Goal: Task Accomplishment & Management: Complete application form

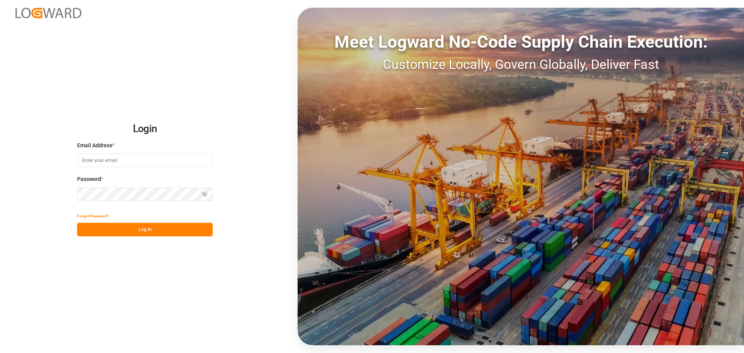
type input "azawacki@id-logistics.com"
click at [156, 232] on button "Log In" at bounding box center [145, 230] width 136 height 14
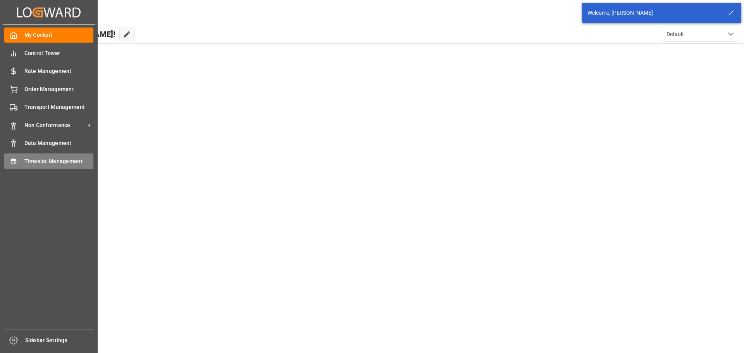
click at [17, 160] on icon at bounding box center [14, 162] width 8 height 8
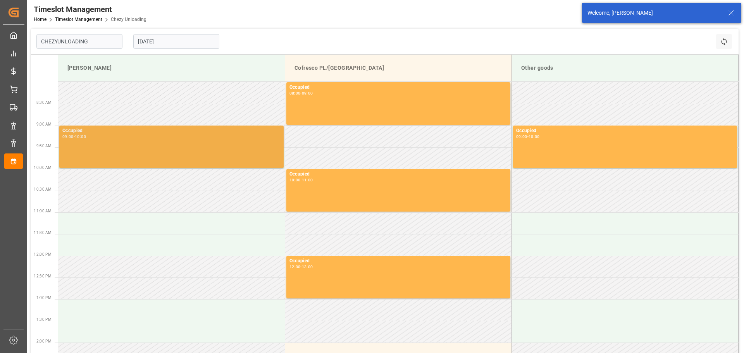
type input "Chezy Unloading"
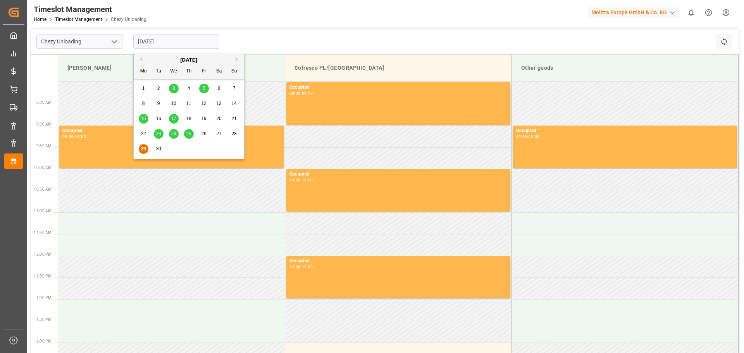
click at [162, 43] on input "[DATE]" at bounding box center [176, 41] width 86 height 15
click at [238, 58] on button "Next Month" at bounding box center [238, 59] width 5 height 5
click at [174, 103] on span "8" at bounding box center [174, 103] width 3 height 5
type input "[DATE]"
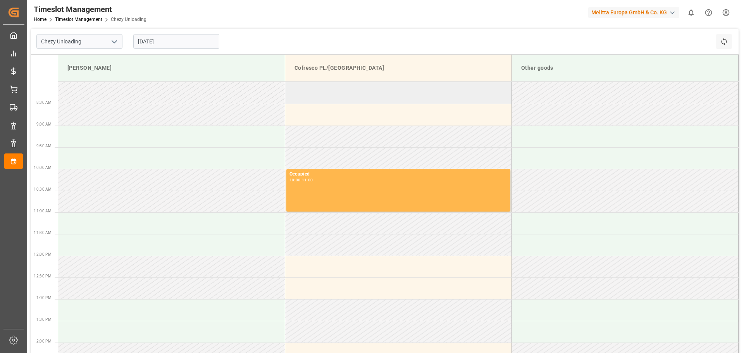
click at [357, 88] on td at bounding box center [398, 93] width 227 height 22
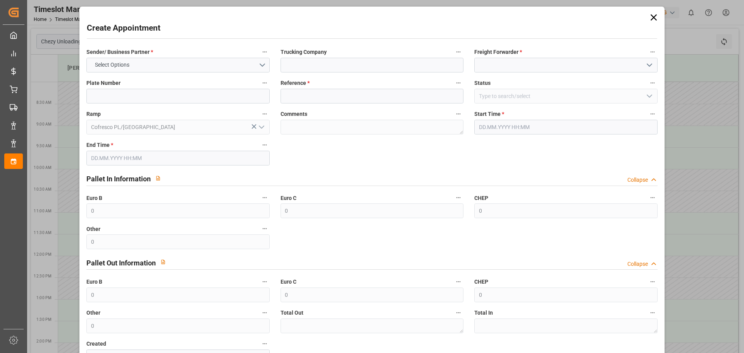
type input "[DATE] 08:00"
type input "[DATE] 09:00"
click at [214, 62] on button "Select Options" at bounding box center [177, 65] width 183 height 15
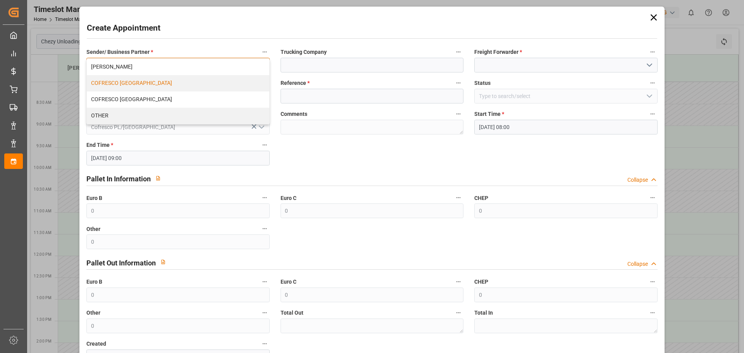
click at [139, 84] on div "COFRESCO [GEOGRAPHIC_DATA]" at bounding box center [178, 83] width 182 height 16
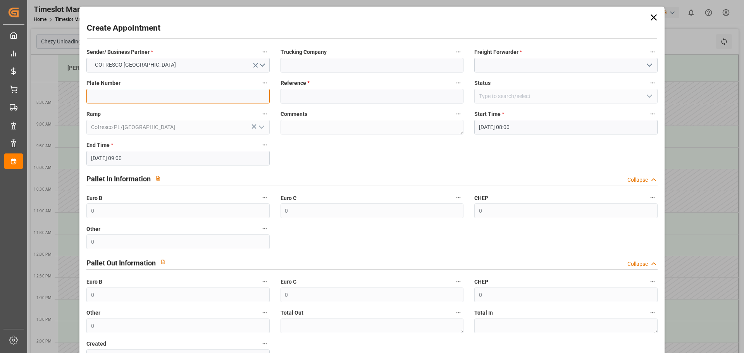
click at [158, 101] on input at bounding box center [177, 96] width 183 height 15
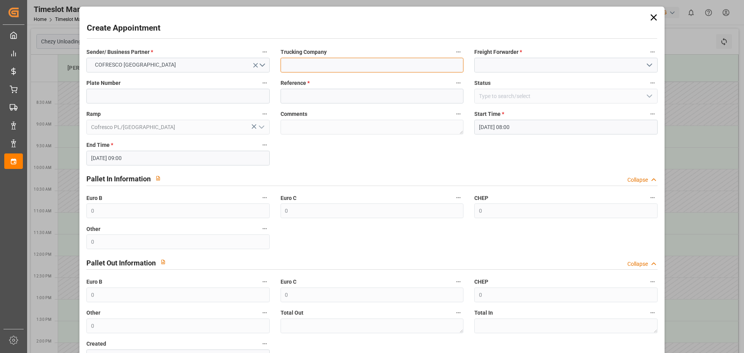
click at [330, 65] on input at bounding box center [372, 65] width 183 height 15
type input "ID Logistics"
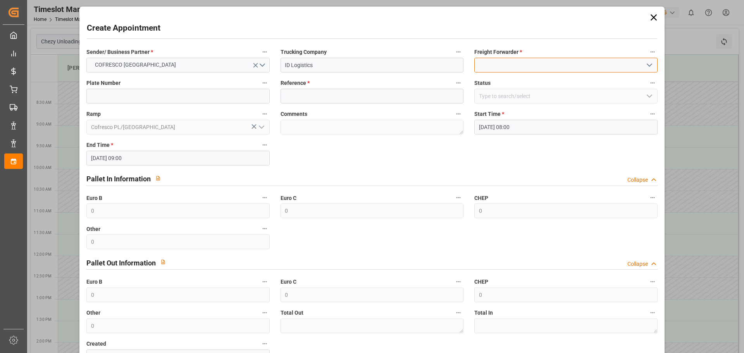
click at [485, 60] on input at bounding box center [566, 65] width 183 height 15
click at [647, 64] on icon "open menu" at bounding box center [649, 64] width 9 height 9
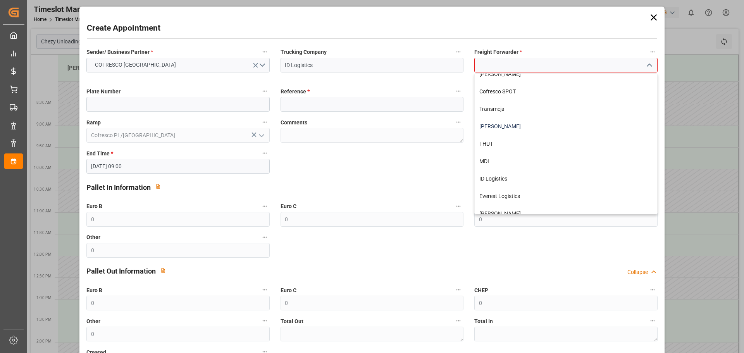
scroll to position [261, 0]
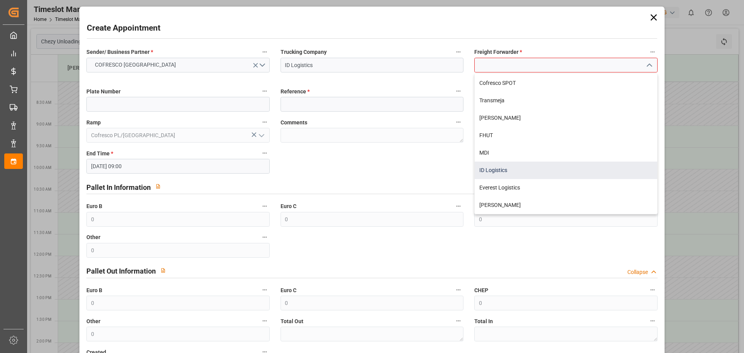
click at [507, 171] on div "ID Logistics" at bounding box center [566, 170] width 182 height 17
type input "ID Logistics"
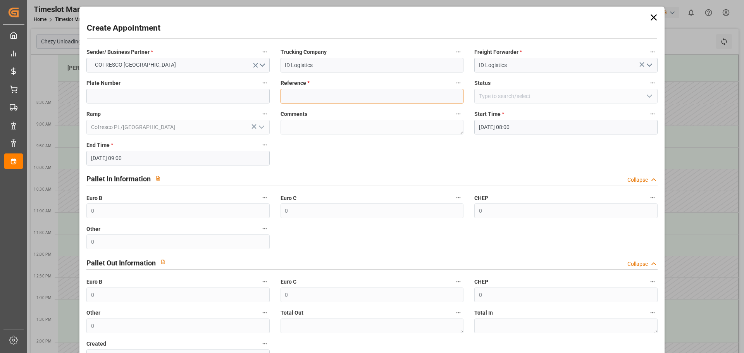
click at [335, 95] on input at bounding box center [372, 96] width 183 height 15
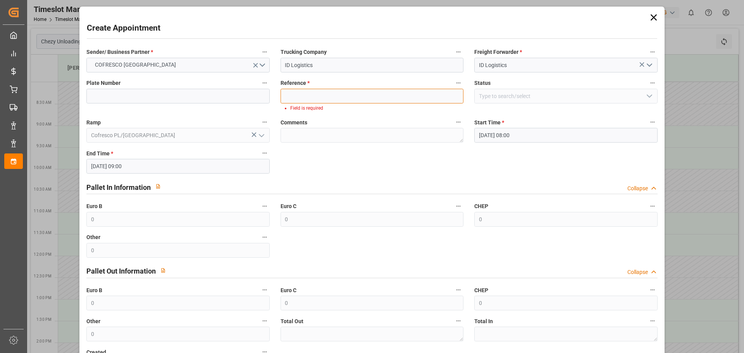
paste input "489976"
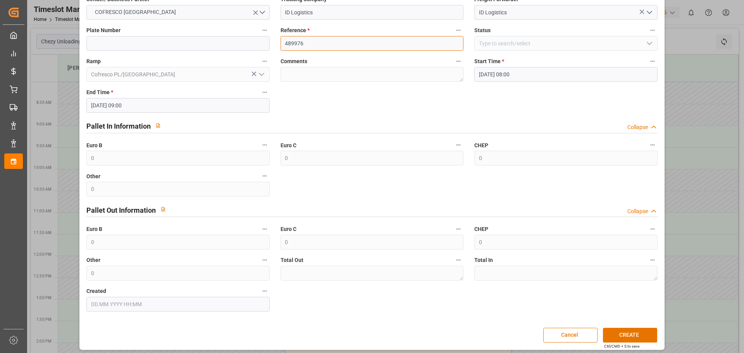
scroll to position [56, 0]
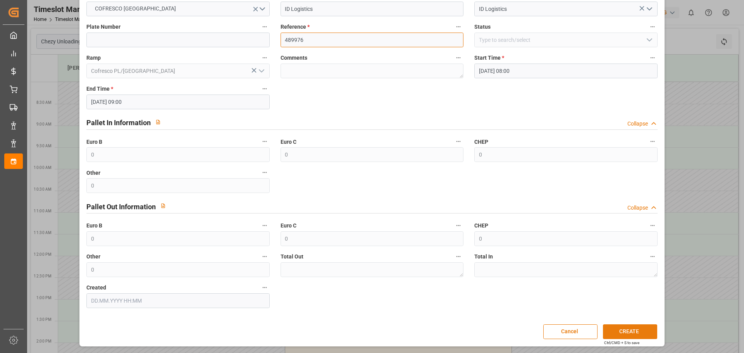
type input "489976"
click at [630, 332] on button "CREATE" at bounding box center [630, 332] width 54 height 15
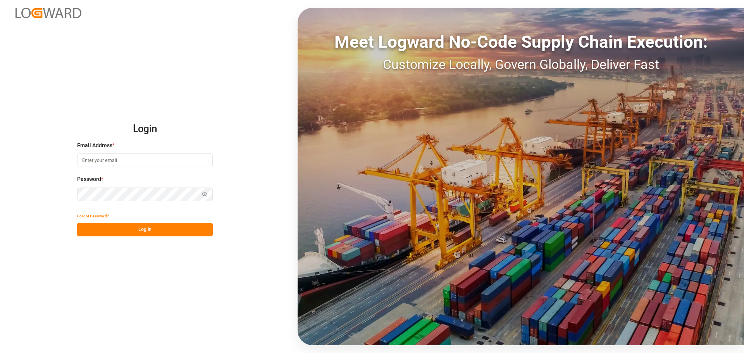
type input "azawacki@id-logistics.com"
click at [152, 231] on button "Log In" at bounding box center [145, 230] width 136 height 14
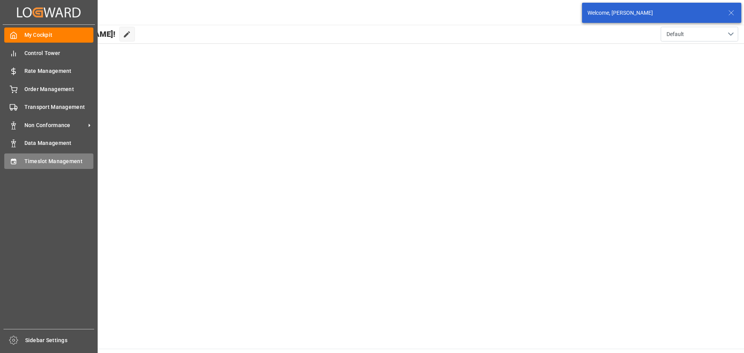
click at [24, 161] on div "Timeslot Management Timeslot Management" at bounding box center [48, 161] width 89 height 15
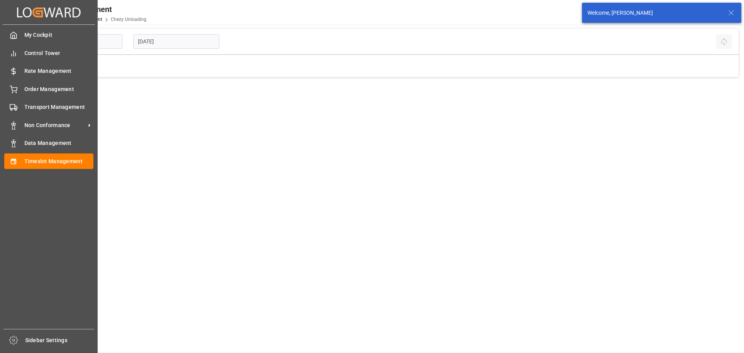
type input "Chezy Unloading"
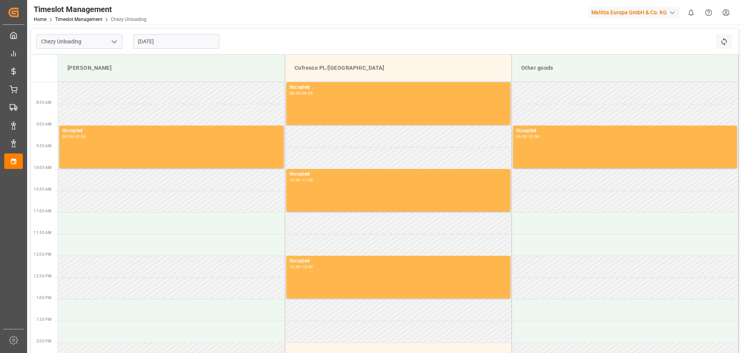
click at [176, 41] on input "[DATE]" at bounding box center [176, 41] width 86 height 15
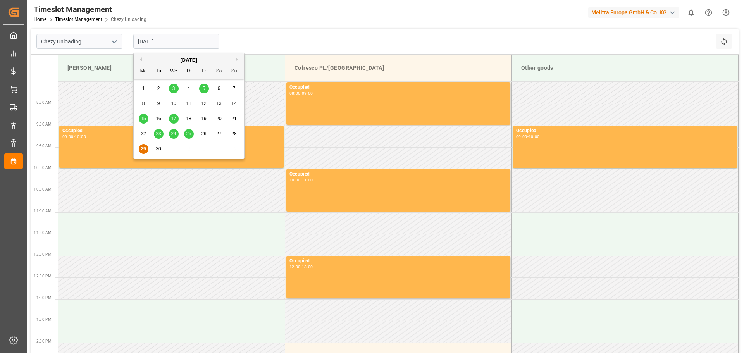
click at [234, 59] on div "September 2025" at bounding box center [189, 60] width 110 height 8
click at [237, 59] on button "Next Month" at bounding box center [238, 59] width 5 height 5
click at [173, 104] on span "8" at bounding box center [174, 103] width 3 height 5
type input "[DATE]"
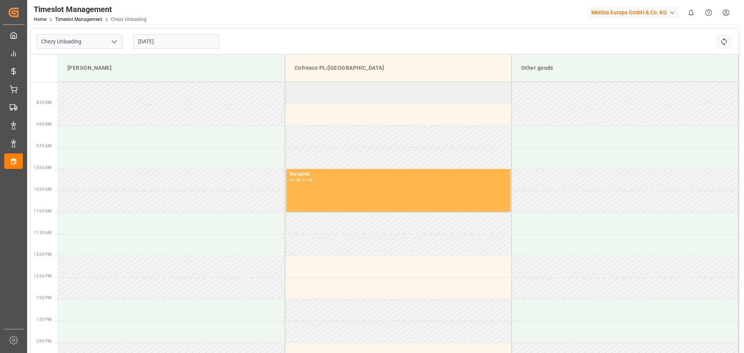
click at [320, 97] on td at bounding box center [398, 93] width 227 height 22
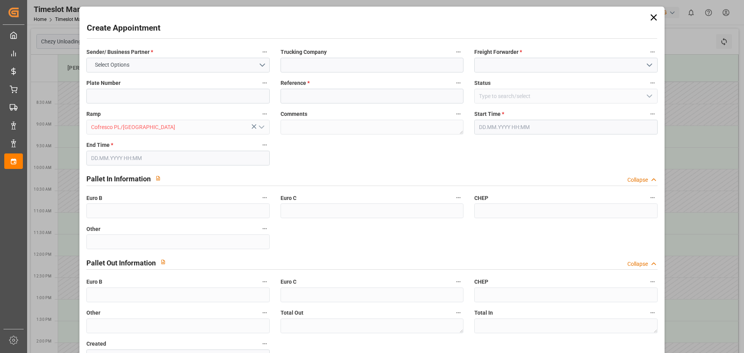
type input "0"
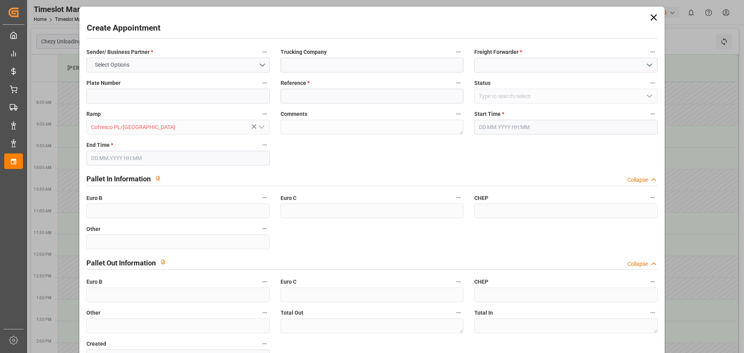
type input "0"
type input "[DATE] 08:00"
type input "[DATE] 09:00"
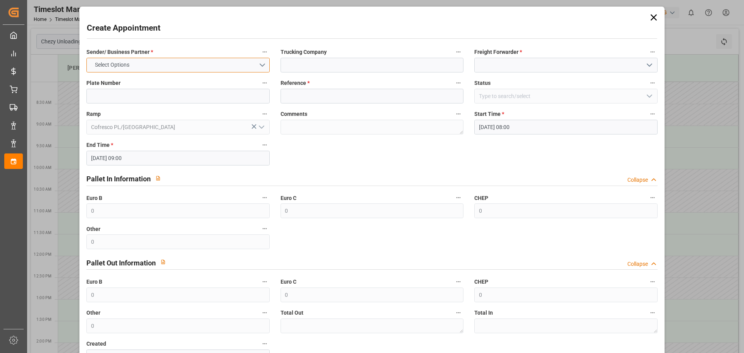
click at [165, 61] on button "Select Options" at bounding box center [177, 65] width 183 height 15
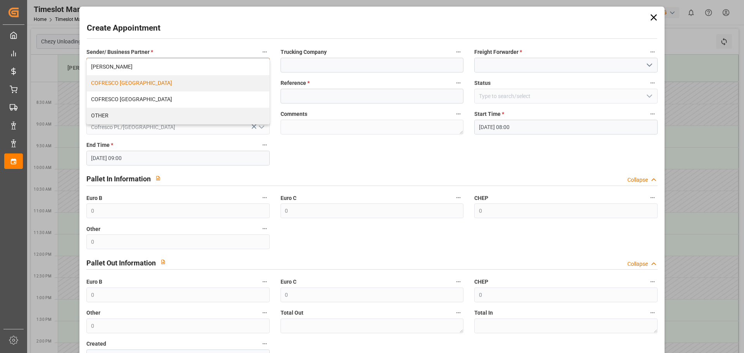
click at [141, 86] on div "COFRESCO [GEOGRAPHIC_DATA]" at bounding box center [178, 83] width 182 height 16
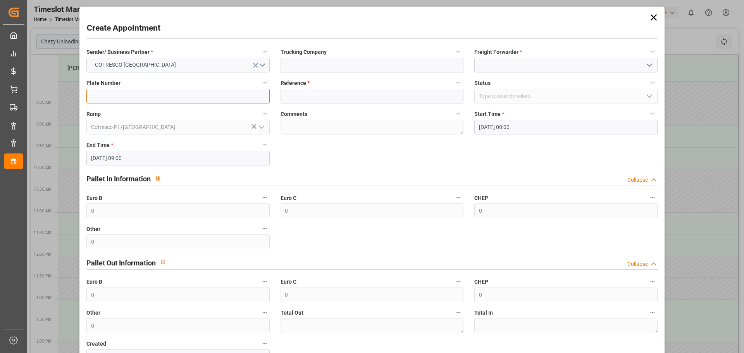
click at [142, 95] on input at bounding box center [177, 96] width 183 height 15
type input "GDA81505/GDA99133"
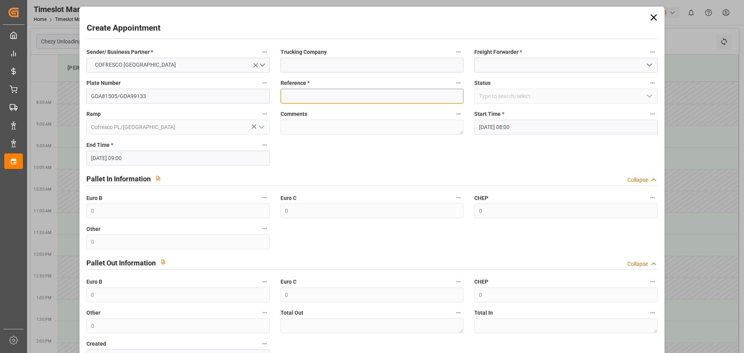
click at [311, 98] on input at bounding box center [372, 96] width 183 height 15
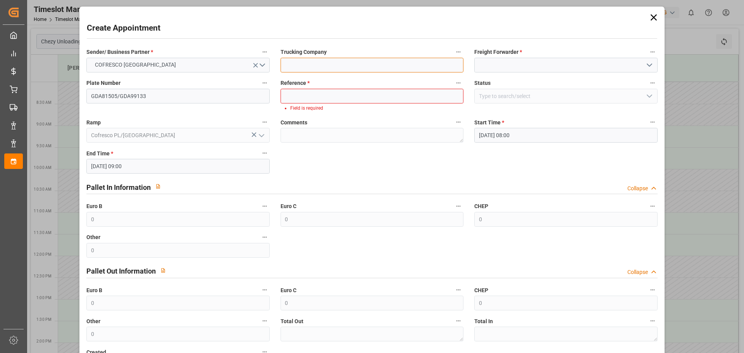
click at [337, 66] on input at bounding box center [372, 65] width 183 height 15
type input "ID Logistics"
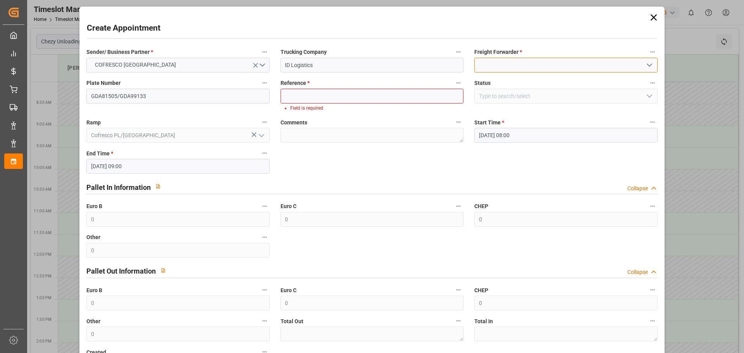
click at [489, 61] on input at bounding box center [566, 65] width 183 height 15
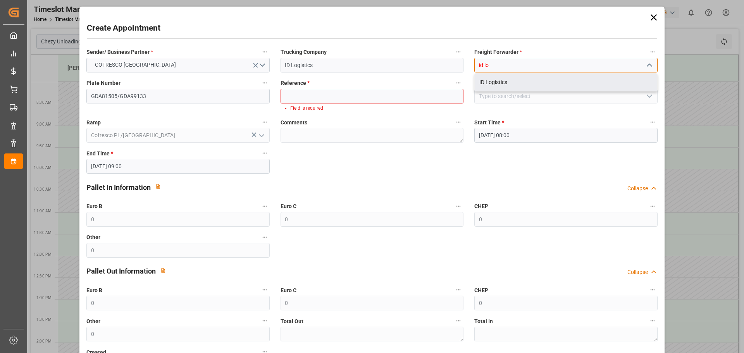
click at [516, 84] on div "ID Logistics" at bounding box center [566, 82] width 182 height 17
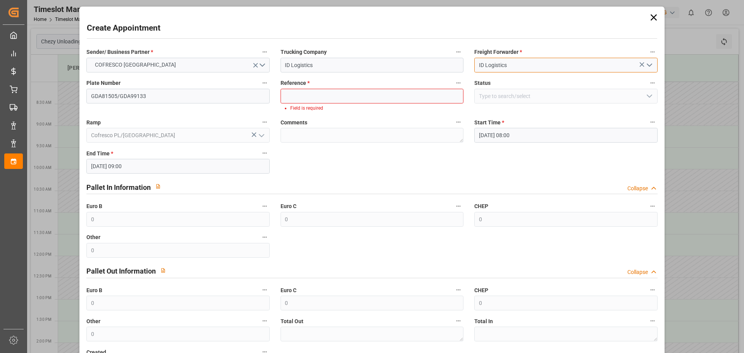
type input "ID Logistics"
paste input "489976"
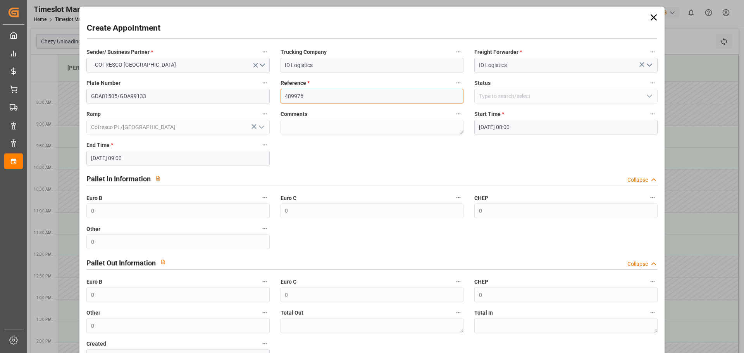
type input "489976"
click at [364, 168] on div "Pallet In Information Collapse" at bounding box center [372, 179] width 582 height 22
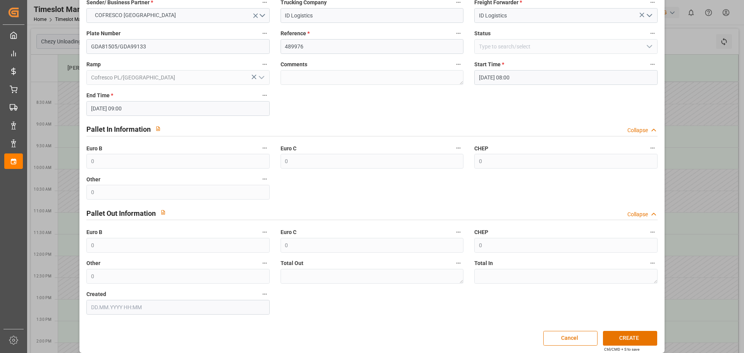
scroll to position [56, 0]
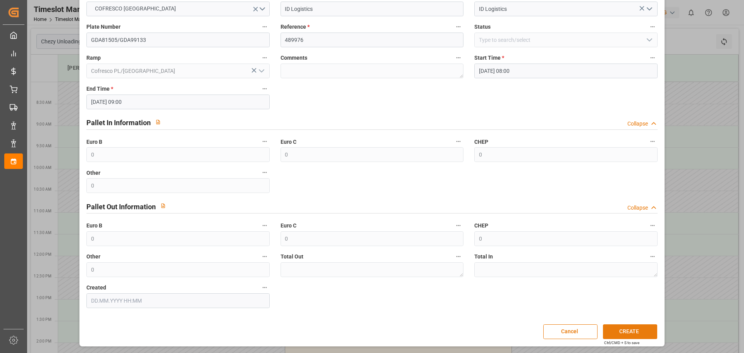
click at [629, 333] on button "CREATE" at bounding box center [630, 332] width 54 height 15
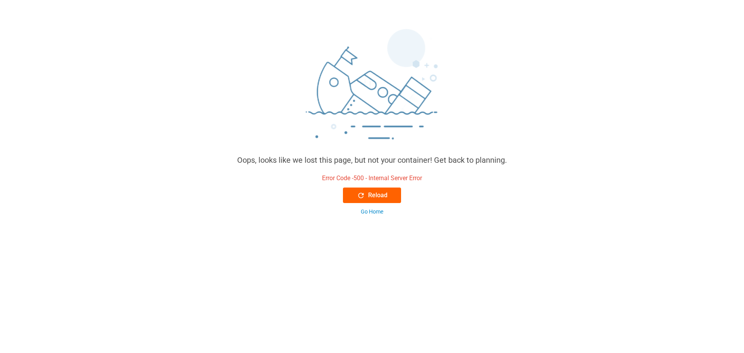
click at [382, 190] on button "Reload" at bounding box center [372, 196] width 58 height 16
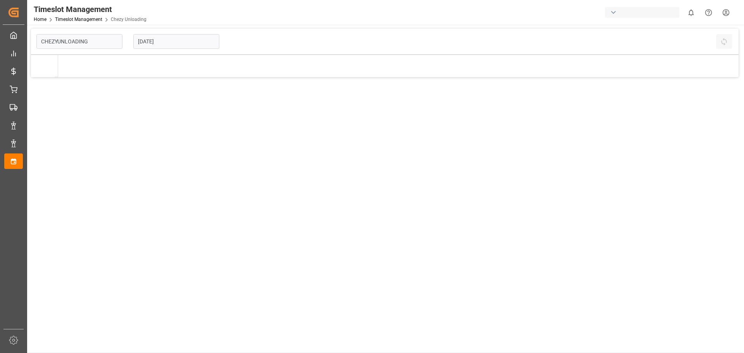
type input "Chezy Unloading"
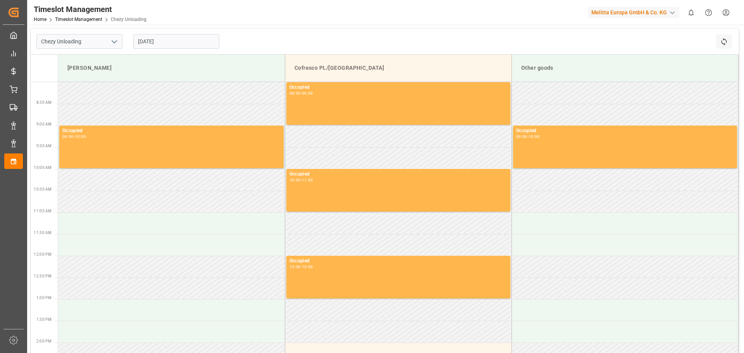
click at [153, 42] on input "[DATE]" at bounding box center [176, 41] width 86 height 15
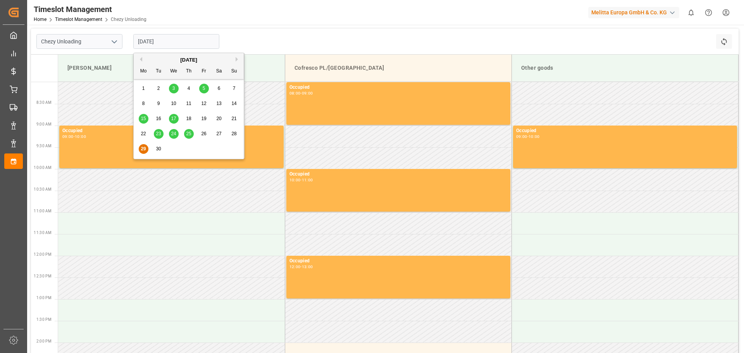
click at [235, 62] on div "September 2025" at bounding box center [189, 60] width 110 height 8
click at [236, 60] on button "Next Month" at bounding box center [238, 59] width 5 height 5
click at [173, 104] on span "8" at bounding box center [174, 103] width 3 height 5
type input "[DATE]"
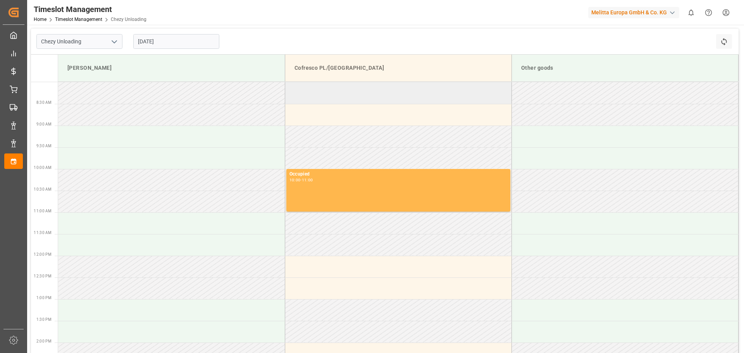
click at [327, 92] on td at bounding box center [398, 93] width 227 height 22
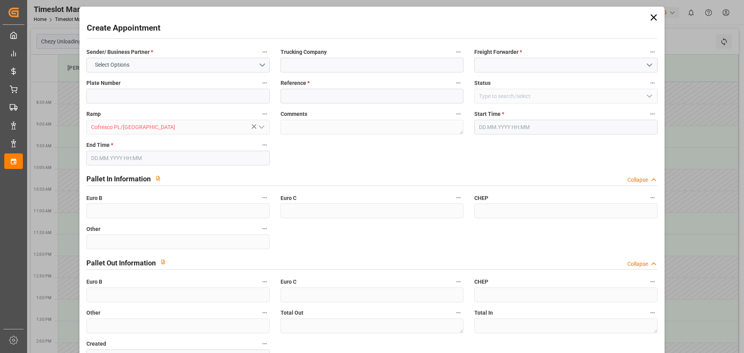
type input "0"
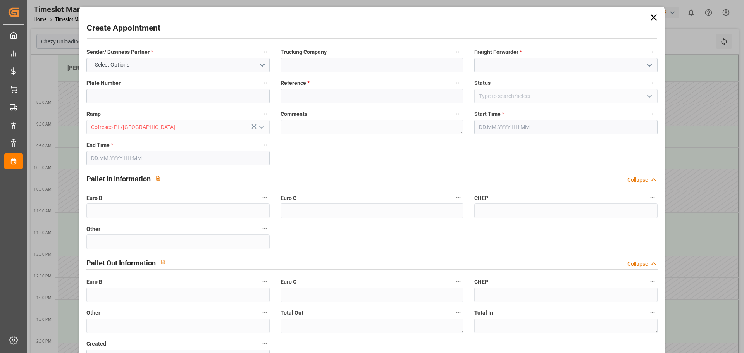
type input "0"
type input "[DATE] 08:00"
type input "[DATE] 09:00"
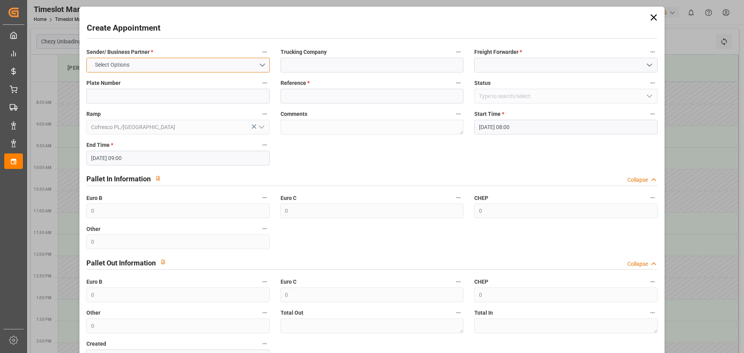
click at [156, 68] on button "Select Options" at bounding box center [177, 65] width 183 height 15
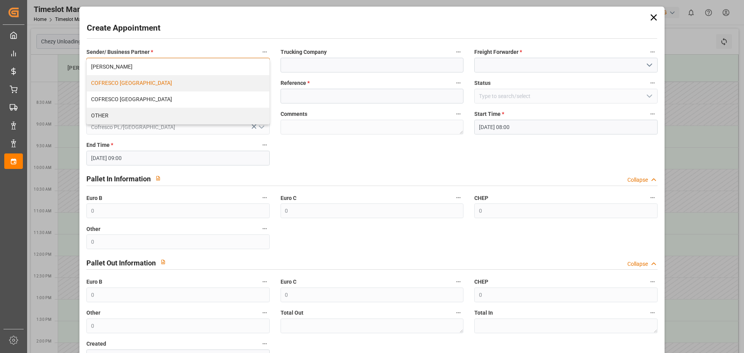
click at [138, 85] on div "COFRESCO [GEOGRAPHIC_DATA]" at bounding box center [178, 83] width 182 height 16
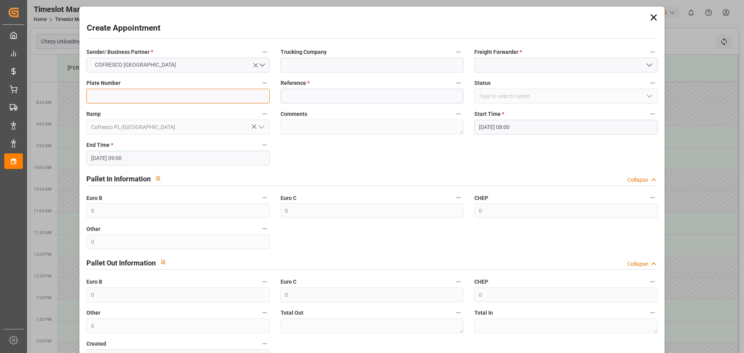
click at [137, 96] on input at bounding box center [177, 96] width 183 height 15
click at [320, 57] on label "Trucking Company" at bounding box center [372, 52] width 183 height 11
click at [454, 57] on button "Trucking Company" at bounding box center [459, 52] width 10 height 10
click at [326, 64] on div at bounding box center [372, 176] width 744 height 353
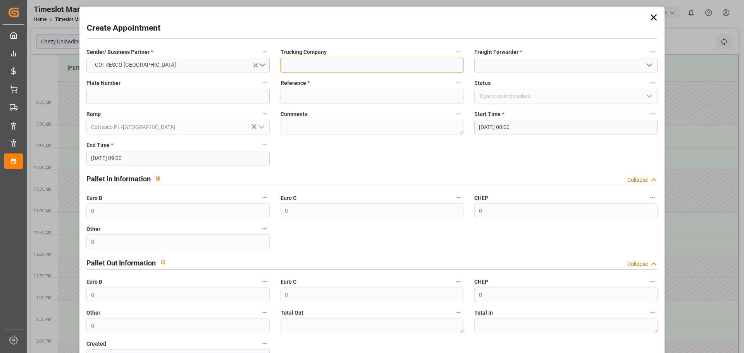
click at [345, 69] on input at bounding box center [372, 65] width 183 height 15
type input "ID Logistics"
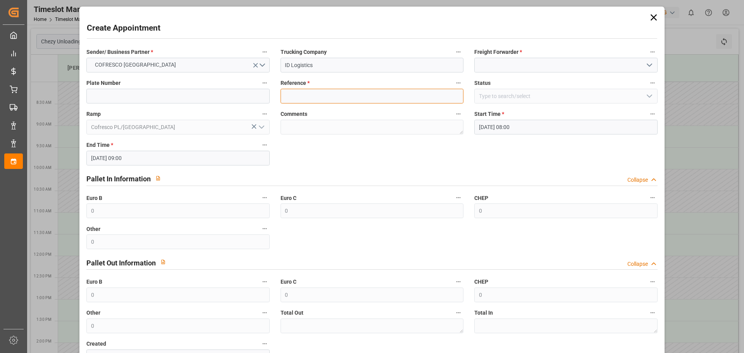
click at [313, 93] on input at bounding box center [372, 96] width 183 height 15
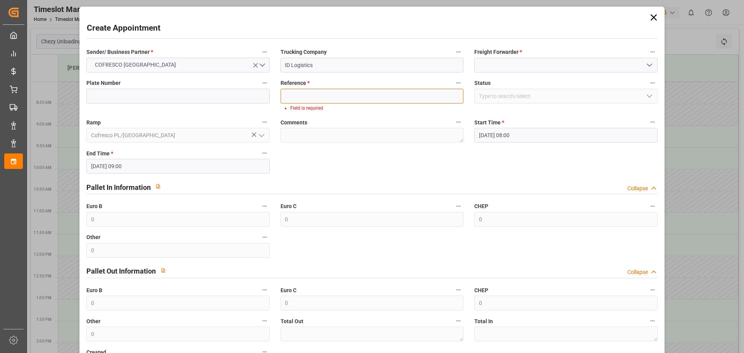
paste input "489976"
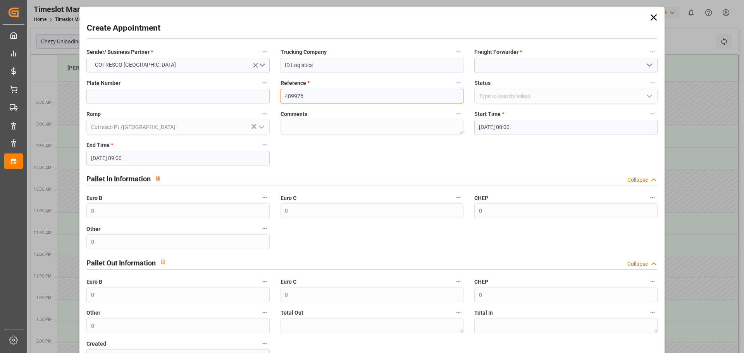
type input "489976"
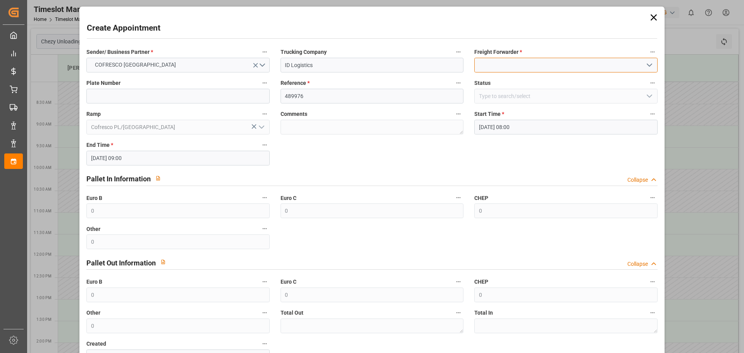
click at [494, 62] on input at bounding box center [566, 65] width 183 height 15
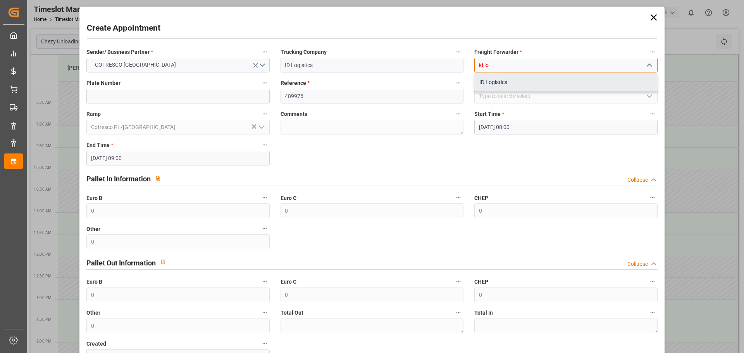
click at [507, 85] on div "ID Logistics" at bounding box center [566, 82] width 182 height 17
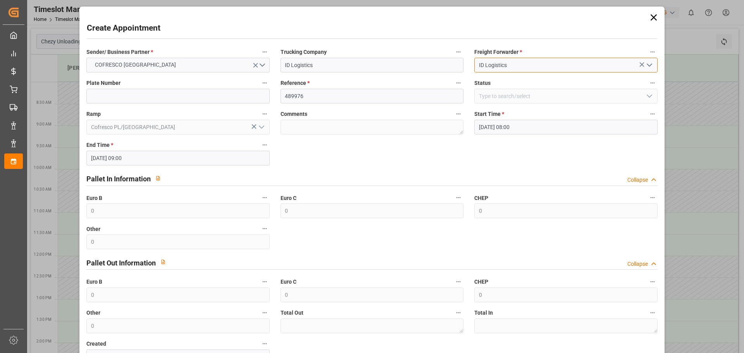
type input "ID Logistics"
click at [370, 156] on div "Sender/ Business Partner * COFRESCO POLAND Trucking Company ID Logistics Freigh…" at bounding box center [372, 205] width 582 height 323
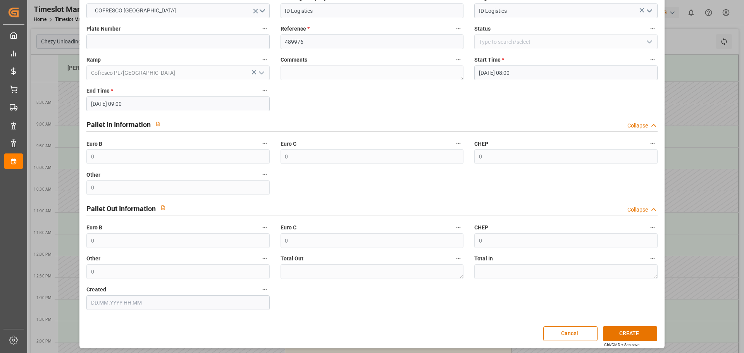
scroll to position [56, 0]
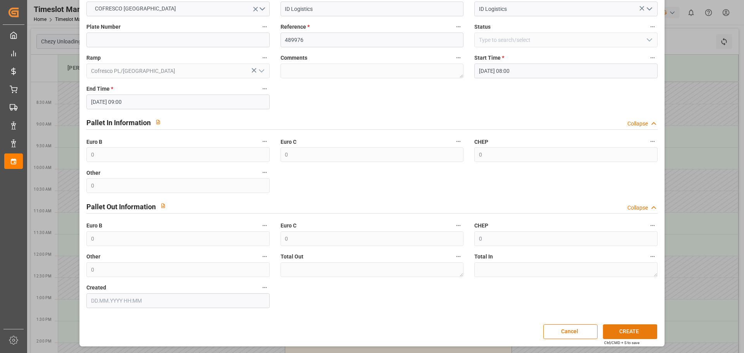
click at [623, 334] on button "CREATE" at bounding box center [630, 332] width 54 height 15
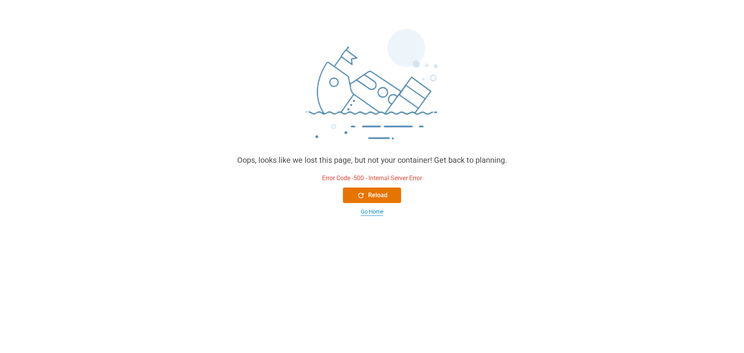
click at [371, 211] on div "Go Home" at bounding box center [372, 212] width 22 height 8
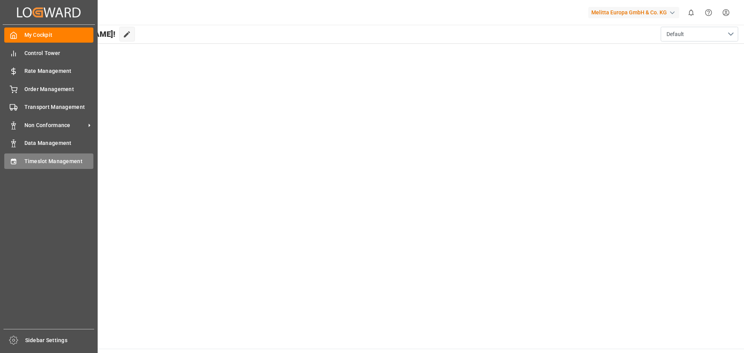
click at [18, 164] on div "Timeslot Management Timeslot Management" at bounding box center [48, 161] width 89 height 15
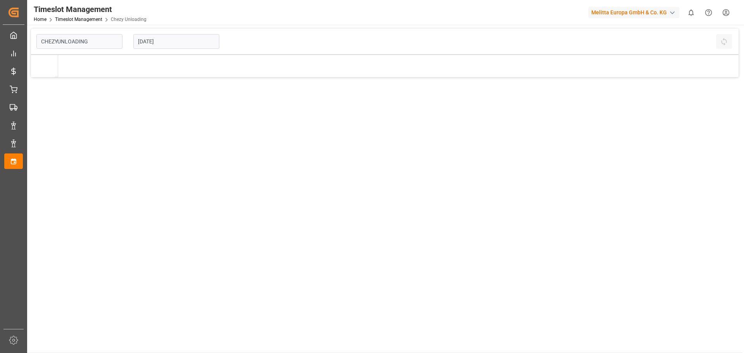
type input "Chezy Unloading"
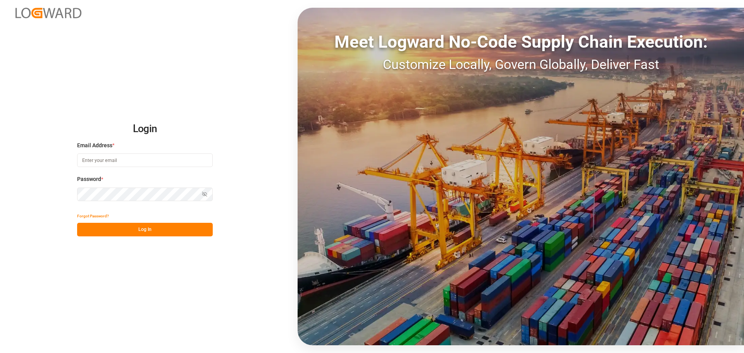
type input "[EMAIL_ADDRESS][DOMAIN_NAME]"
click at [147, 227] on button "Log In" at bounding box center [145, 230] width 136 height 14
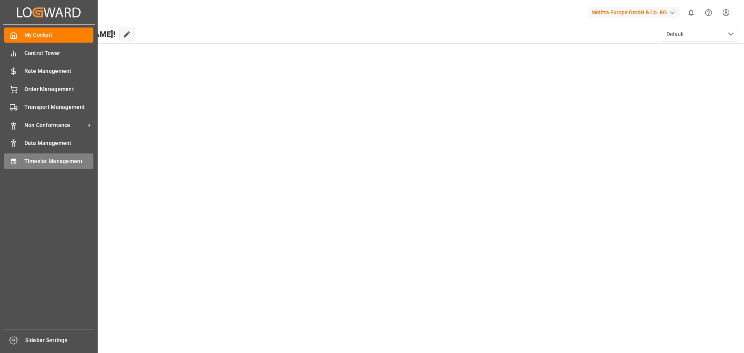
click at [16, 164] on icon at bounding box center [13, 161] width 5 height 5
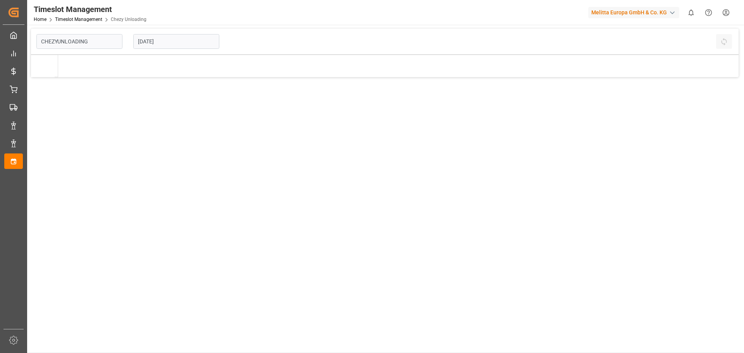
type input "Chezy Unloading"
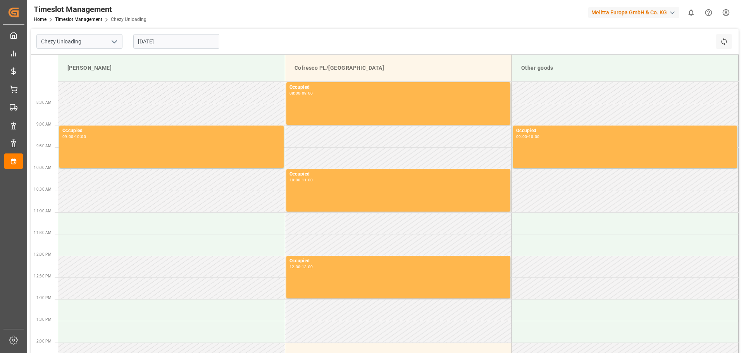
click at [152, 46] on input "[DATE]" at bounding box center [176, 41] width 86 height 15
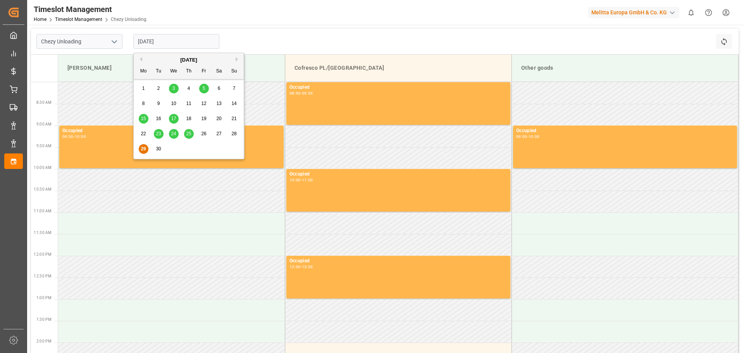
click at [235, 59] on div "[DATE]" at bounding box center [189, 60] width 110 height 8
click at [238, 59] on button "Next Month" at bounding box center [238, 59] width 5 height 5
click at [174, 103] on span "8" at bounding box center [174, 103] width 3 height 5
type input "08.10.2025"
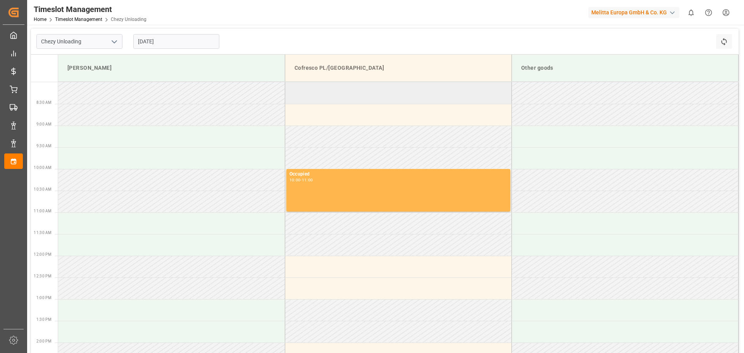
click at [320, 91] on td at bounding box center [398, 93] width 227 height 22
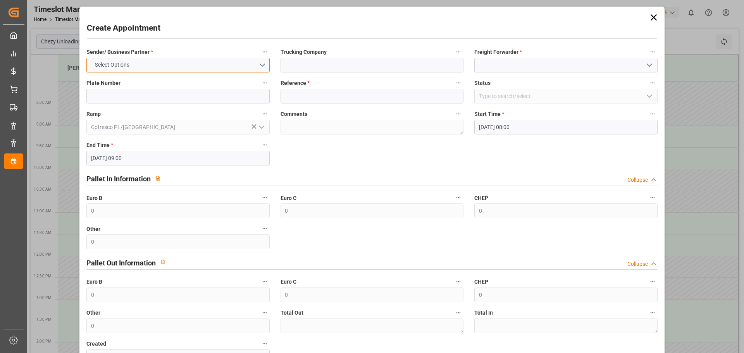
click at [222, 63] on button "Select Options" at bounding box center [177, 65] width 183 height 15
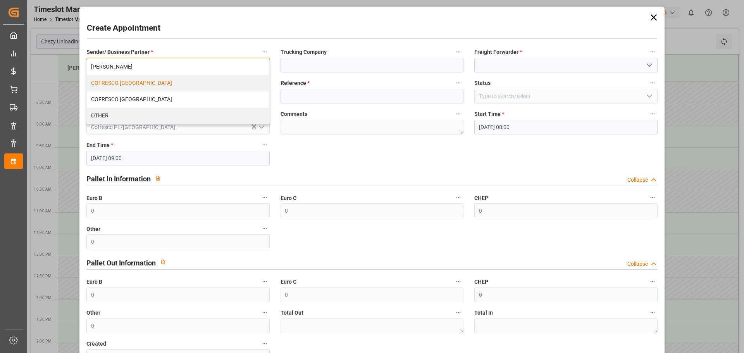
click at [152, 82] on div "COFRESCO [GEOGRAPHIC_DATA]" at bounding box center [178, 83] width 182 height 16
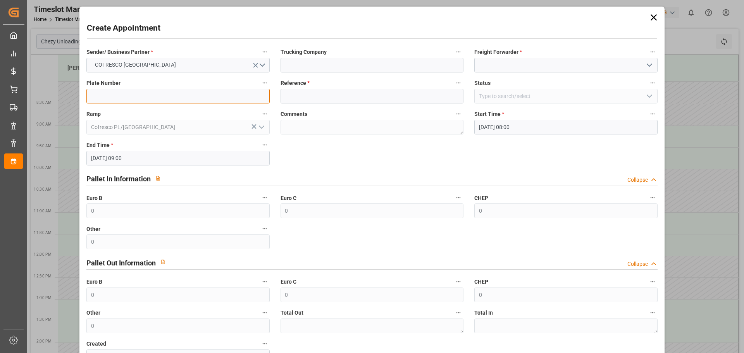
click at [154, 94] on input at bounding box center [177, 96] width 183 height 15
type input "xxx"
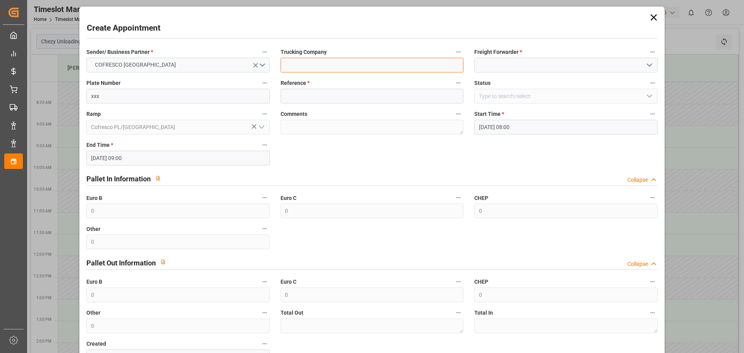
click at [314, 62] on input at bounding box center [372, 65] width 183 height 15
type input "ID Logistics"
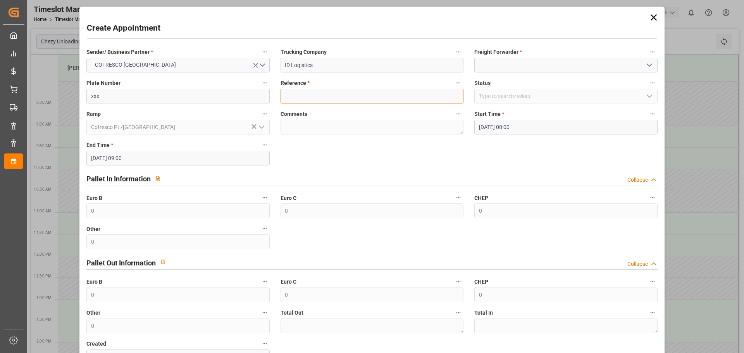
click at [338, 94] on input at bounding box center [372, 96] width 183 height 15
type input "489976"
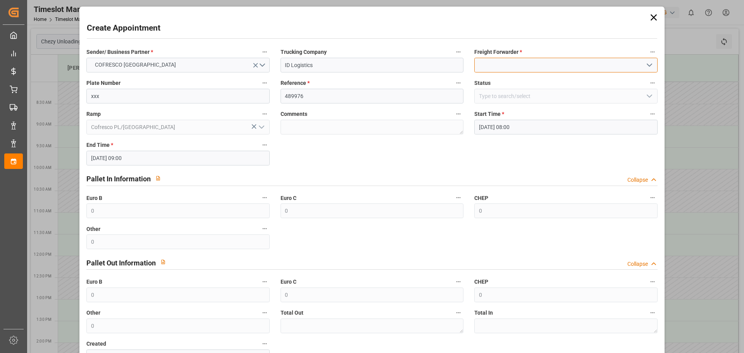
click at [485, 59] on input at bounding box center [566, 65] width 183 height 15
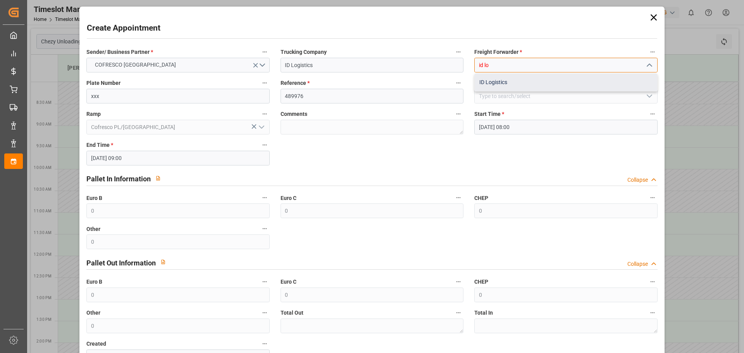
click at [500, 83] on div "ID Logistics" at bounding box center [566, 82] width 182 height 17
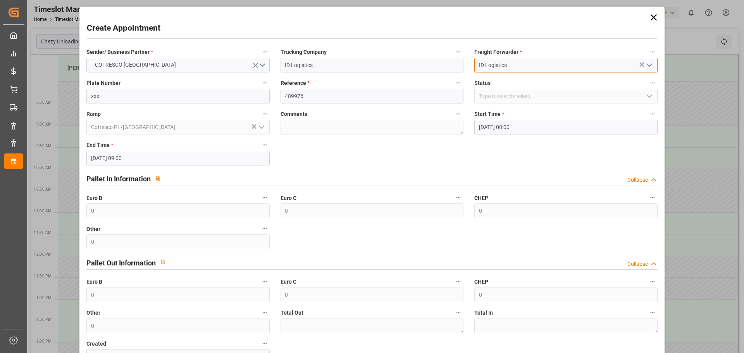
type input "ID Logistics"
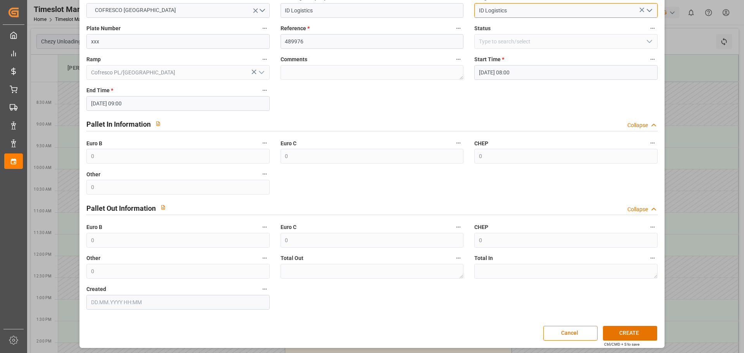
scroll to position [56, 0]
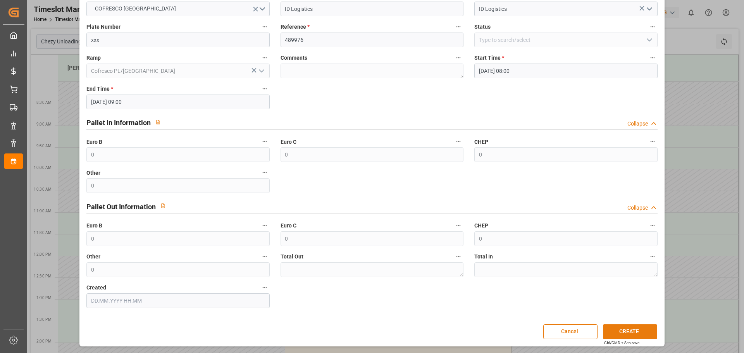
click at [630, 333] on button "CREATE" at bounding box center [630, 332] width 54 height 15
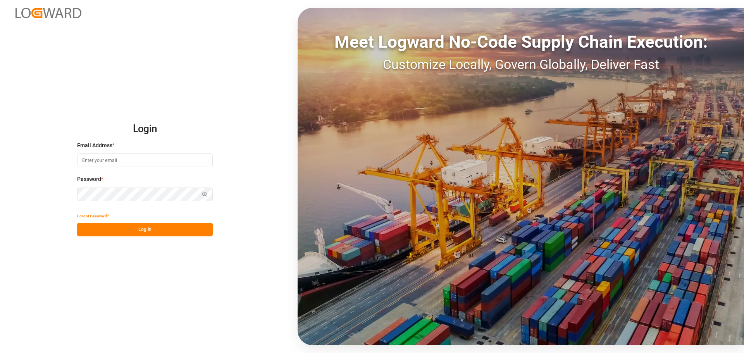
type input "[EMAIL_ADDRESS][DOMAIN_NAME]"
click at [139, 231] on button "Log In" at bounding box center [145, 230] width 136 height 14
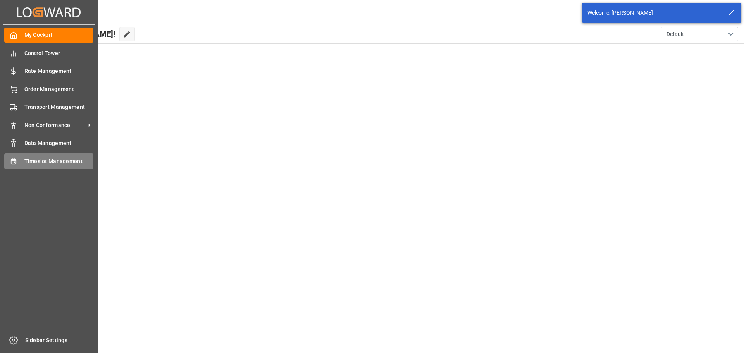
click at [19, 162] on div "Timeslot Management Timeslot Management" at bounding box center [48, 161] width 89 height 15
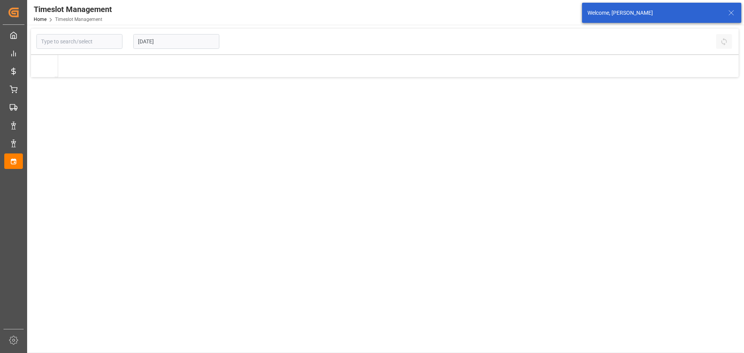
click at [168, 41] on input "[DATE]" at bounding box center [176, 41] width 86 height 15
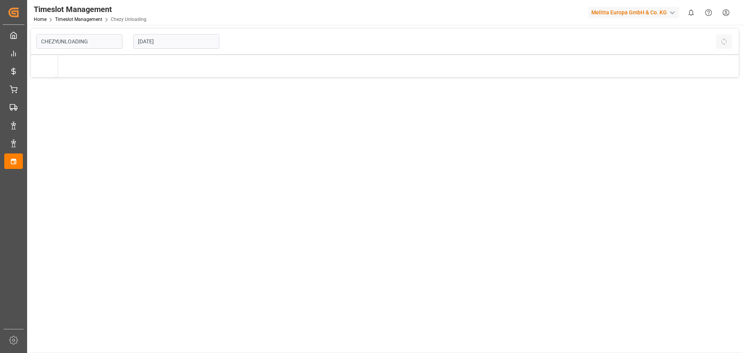
type input "Chezy Unloading"
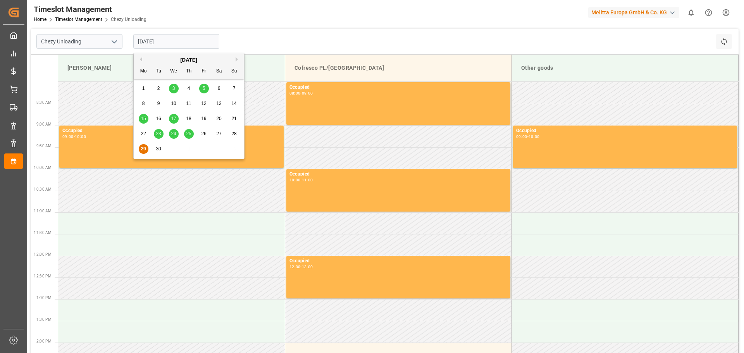
click at [158, 41] on input "[DATE]" at bounding box center [176, 41] width 86 height 15
click at [237, 59] on button "Next Month" at bounding box center [238, 59] width 5 height 5
click at [144, 104] on span "6" at bounding box center [143, 103] width 3 height 5
type input "[DATE]"
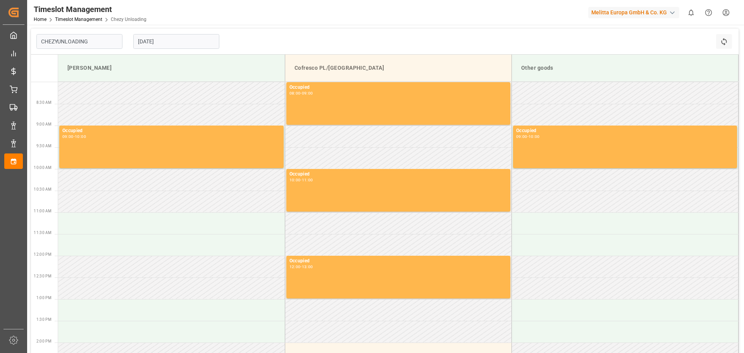
type input "Chezy Unloading"
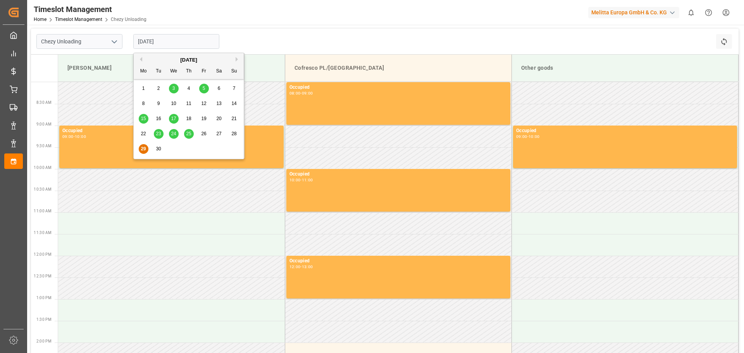
click at [180, 42] on input "[DATE]" at bounding box center [176, 41] width 86 height 15
click at [237, 60] on button "Next Month" at bounding box center [238, 59] width 5 height 5
click at [145, 104] on div "6" at bounding box center [144, 103] width 10 height 9
type input "[DATE]"
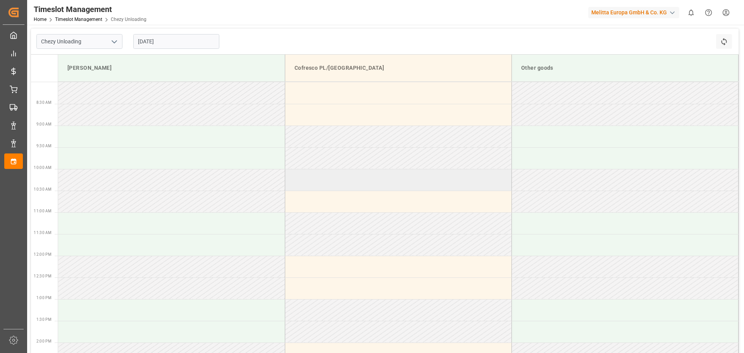
click at [311, 177] on td at bounding box center [398, 180] width 227 height 22
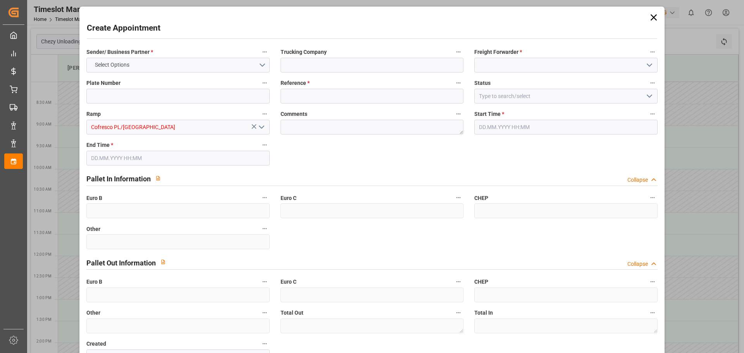
type input "0"
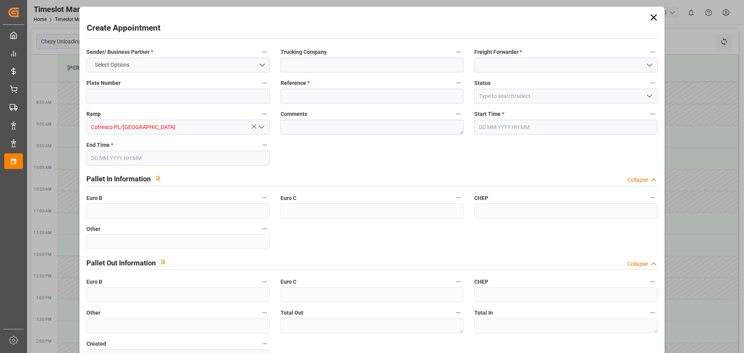
type input "0"
type input "[DATE] 10:00"
type input "[DATE] 11:00"
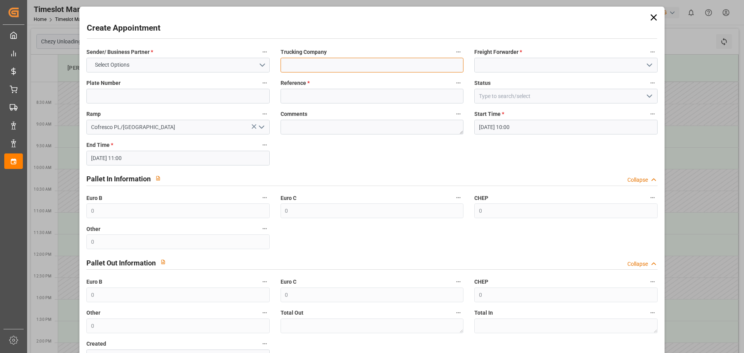
click at [309, 67] on input at bounding box center [372, 65] width 183 height 15
type input "ID Logistics"
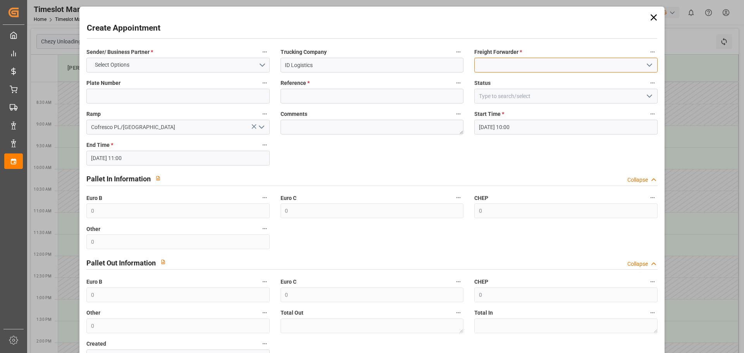
click at [496, 63] on input at bounding box center [566, 65] width 183 height 15
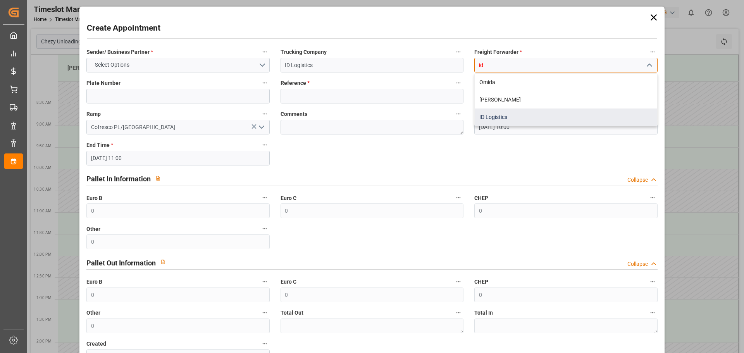
click at [501, 115] on div "ID Logistics" at bounding box center [566, 117] width 182 height 17
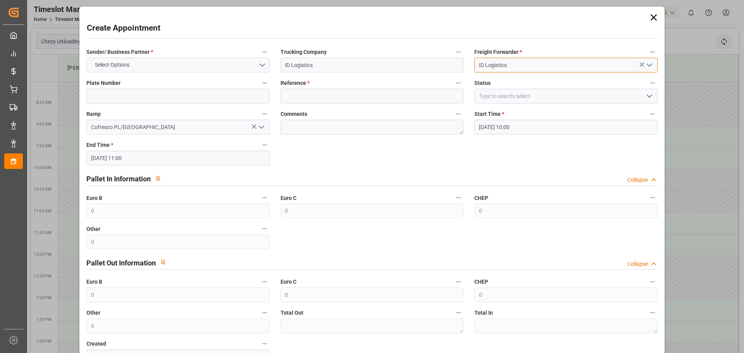
type input "ID Logistics"
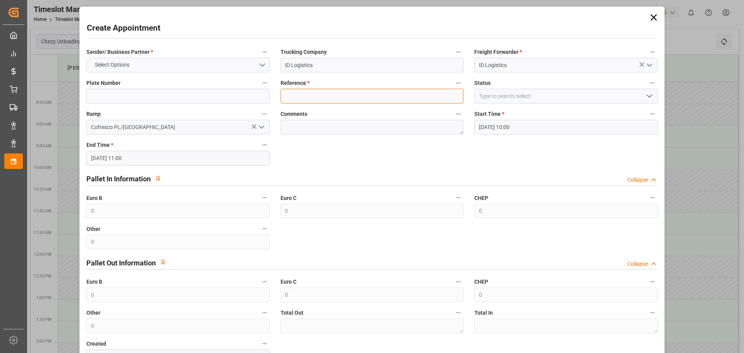
click at [336, 93] on input at bounding box center [372, 96] width 183 height 15
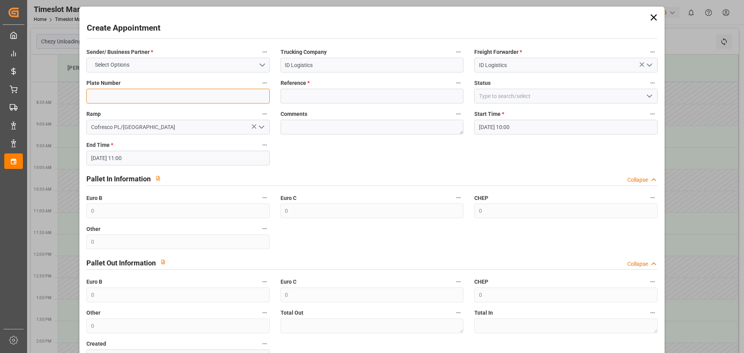
click at [222, 95] on input at bounding box center [177, 96] width 183 height 15
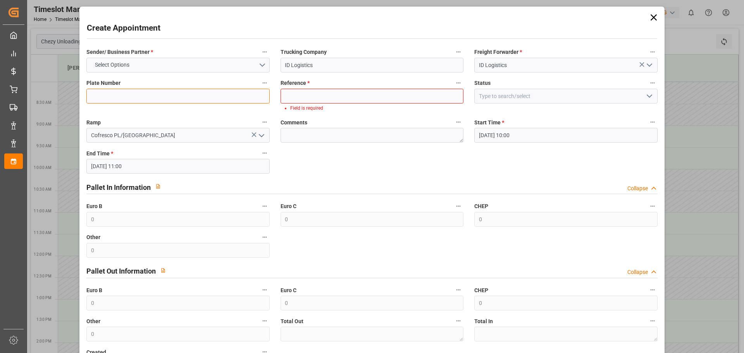
click at [222, 95] on input at bounding box center [177, 96] width 183 height 15
paste input "CBR 3EV1/ CBR 4EH2"
click at [128, 95] on input "CBR 3EV1/ CBR 4EH2" at bounding box center [177, 96] width 183 height 15
type input "CBR 3EV1/ CBR 4EH2"
paste input "489976"
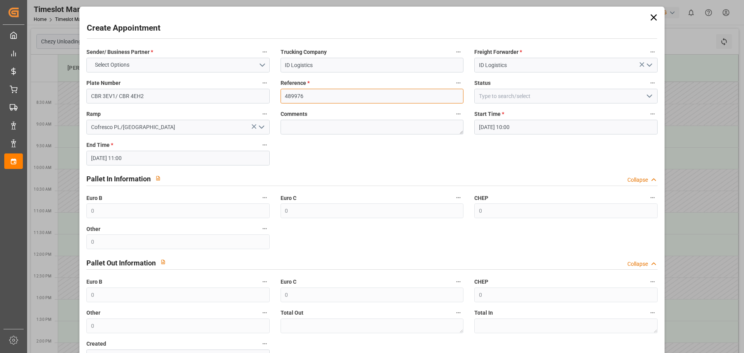
type input "489976"
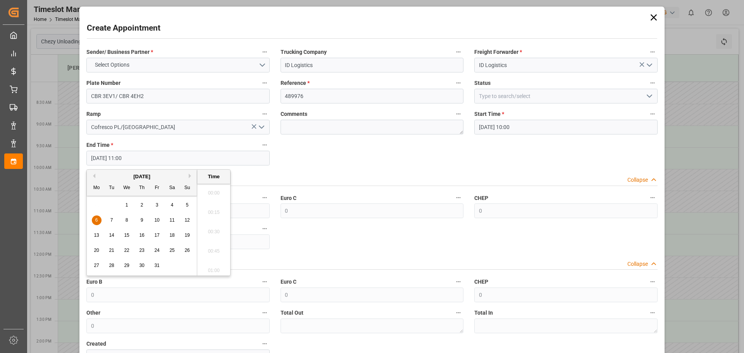
click at [223, 159] on input "[DATE] 11:00" at bounding box center [177, 158] width 183 height 15
click at [510, 124] on input "[DATE] 10:00" at bounding box center [566, 127] width 183 height 15
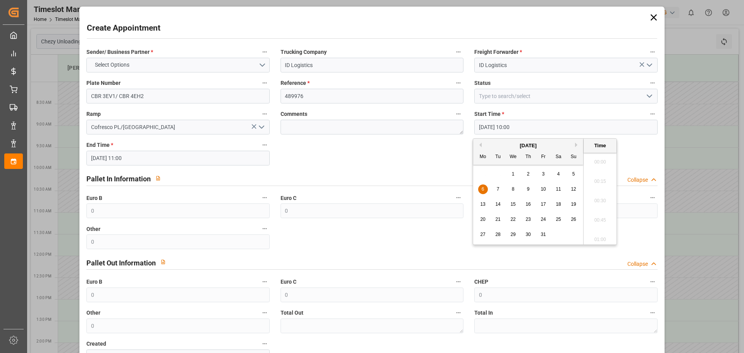
scroll to position [739, 0]
click at [615, 194] on ul "00:00 00:15 00:30 00:45 01:00 01:15 01:30 01:45 02:00 02:15 02:30 02:45 03:00 0…" at bounding box center [600, 199] width 33 height 92
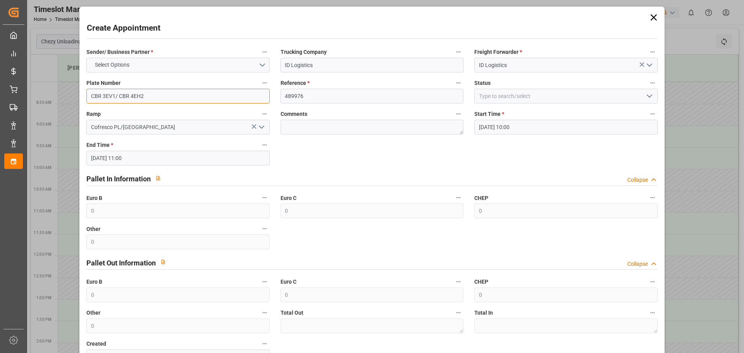
drag, startPoint x: 144, startPoint y: 95, endPoint x: 92, endPoint y: 95, distance: 52.3
click at [92, 95] on input "CBR 3EV1/ CBR 4EH2" at bounding box center [177, 96] width 183 height 15
click at [653, 16] on icon at bounding box center [654, 17] width 6 height 6
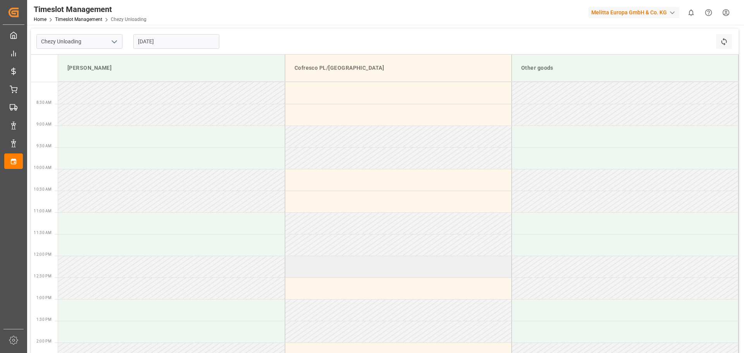
click at [308, 265] on td at bounding box center [398, 267] width 227 height 22
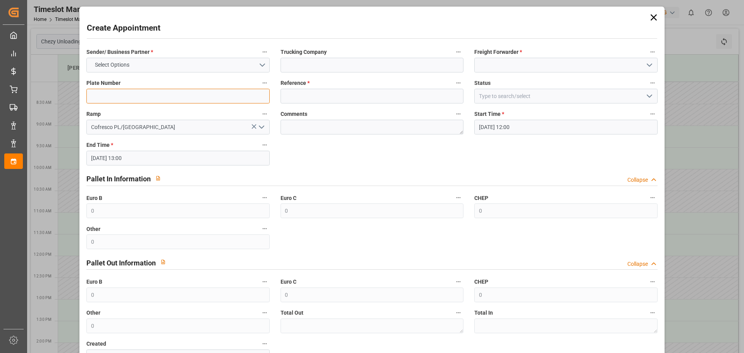
paste input "CBR 3EV1/ CBR 4EH2"
type input "CBR 3EV1/ CBR 4EH2"
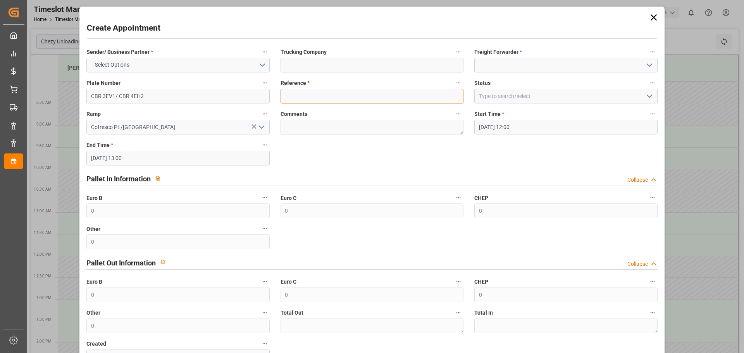
paste input "489976"
type input "489976"
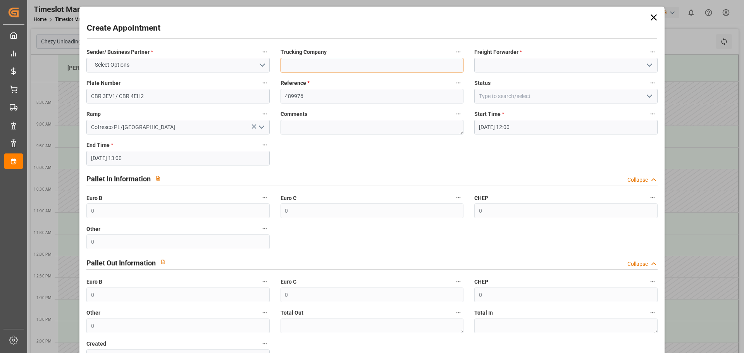
click at [321, 68] on input at bounding box center [372, 65] width 183 height 15
type input "ID Logistics"
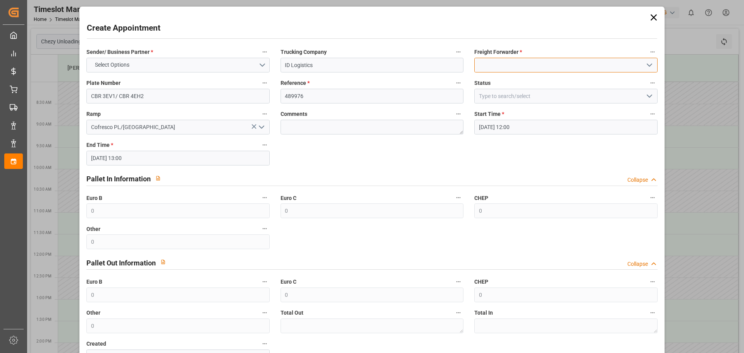
click at [484, 64] on input at bounding box center [566, 65] width 183 height 15
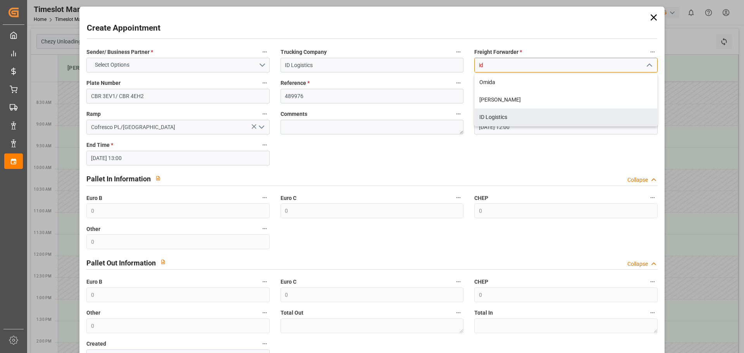
click at [505, 113] on div "ID Logistics" at bounding box center [566, 117] width 182 height 17
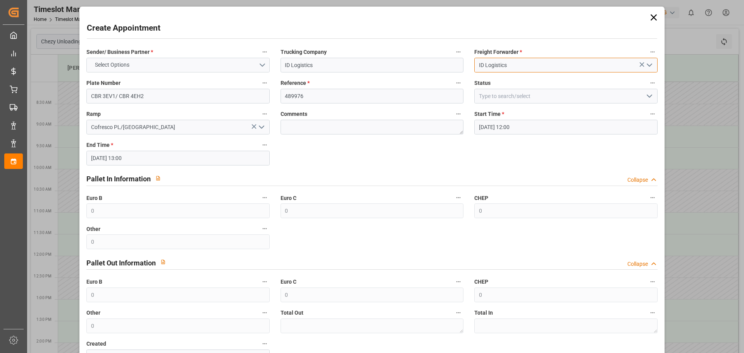
type input "ID Logistics"
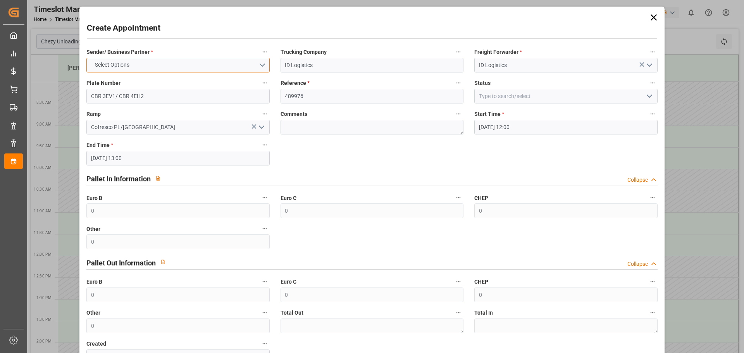
click at [147, 63] on button "Select Options" at bounding box center [177, 65] width 183 height 15
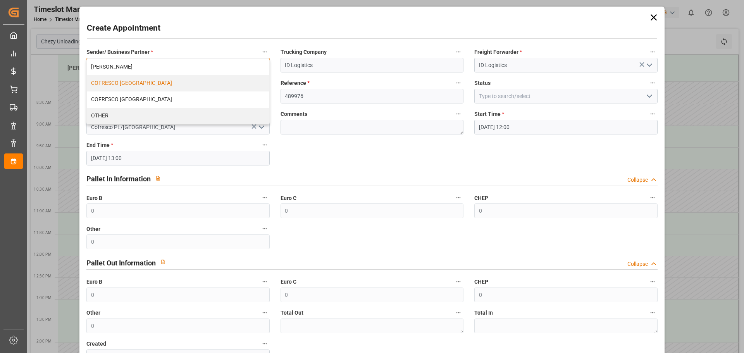
click at [138, 80] on div "COFRESCO [GEOGRAPHIC_DATA]" at bounding box center [178, 83] width 182 height 16
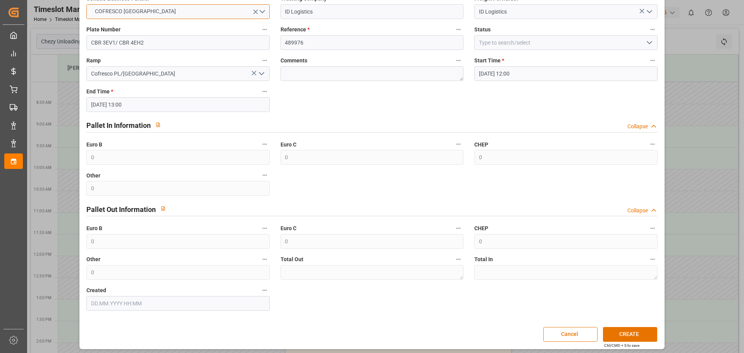
scroll to position [56, 0]
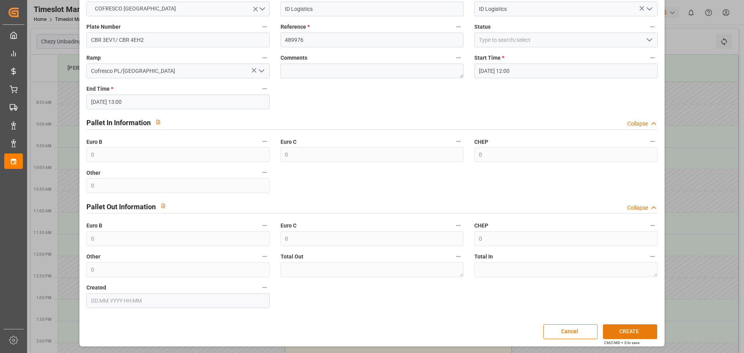
click at [628, 333] on button "CREATE" at bounding box center [630, 332] width 54 height 15
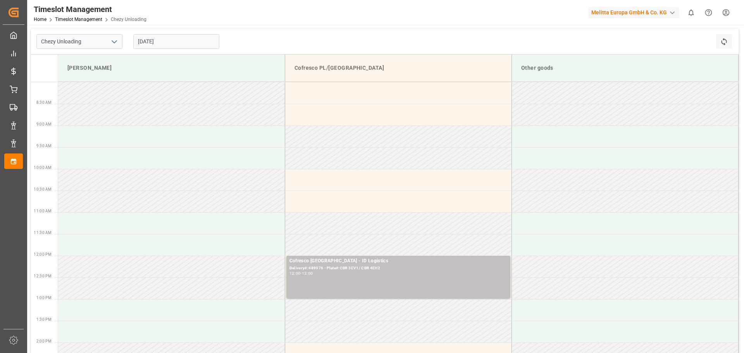
click at [167, 45] on input "[DATE]" at bounding box center [176, 41] width 86 height 15
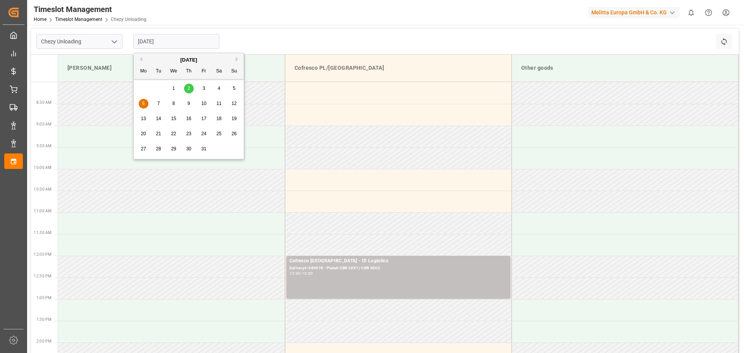
click at [174, 105] on span "8" at bounding box center [174, 103] width 3 height 5
type input "[DATE]"
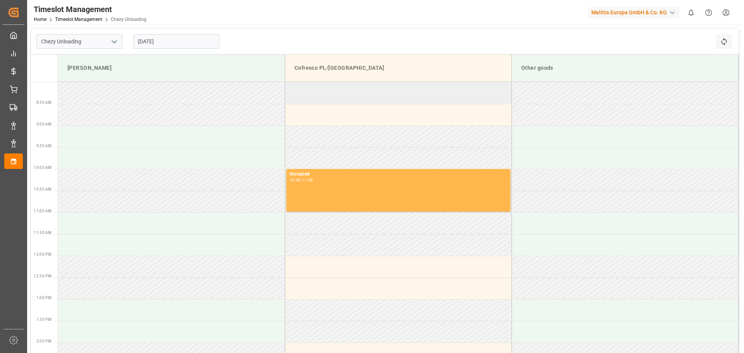
click at [313, 95] on td at bounding box center [398, 93] width 227 height 22
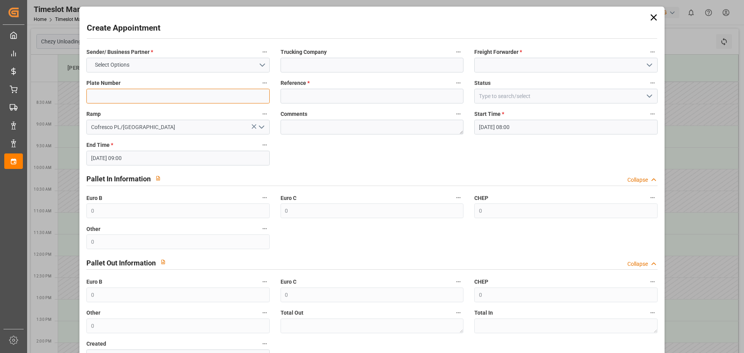
click at [169, 93] on input at bounding box center [177, 96] width 183 height 15
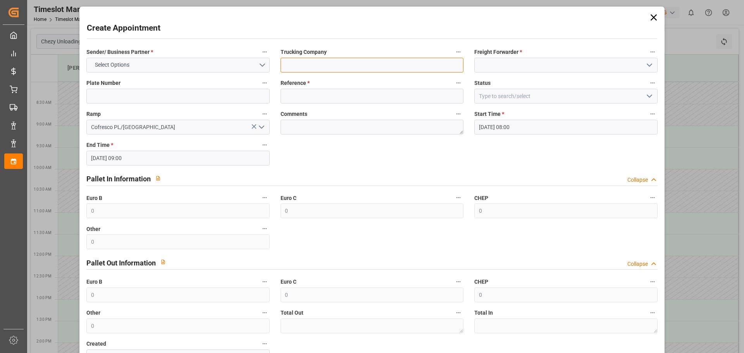
click at [327, 68] on input at bounding box center [372, 65] width 183 height 15
type input "ID Logistics"
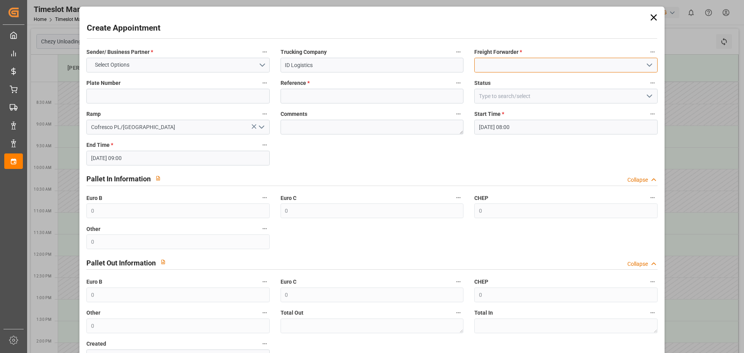
click at [499, 65] on input at bounding box center [566, 65] width 183 height 15
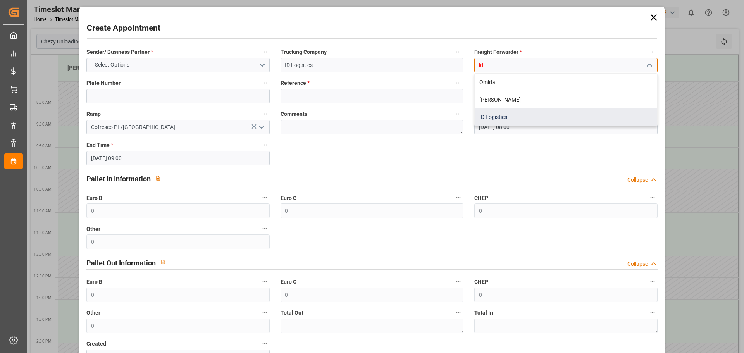
click at [501, 112] on div "ID Logistics" at bounding box center [566, 117] width 182 height 17
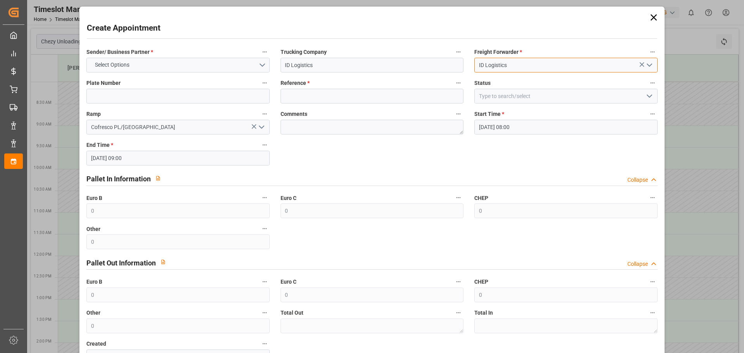
type input "ID Logistics"
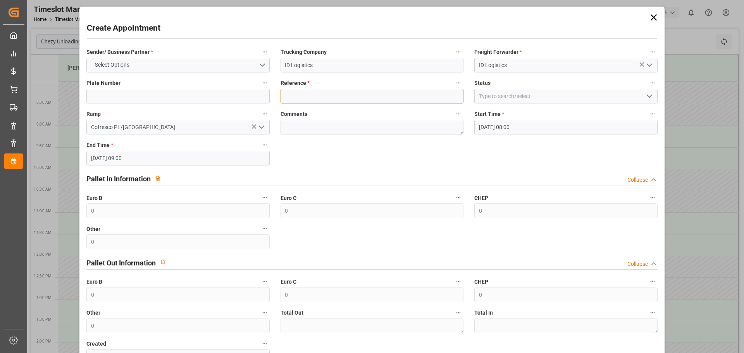
click at [342, 92] on input at bounding box center [372, 96] width 183 height 15
paste input "489977"
type input "489977"
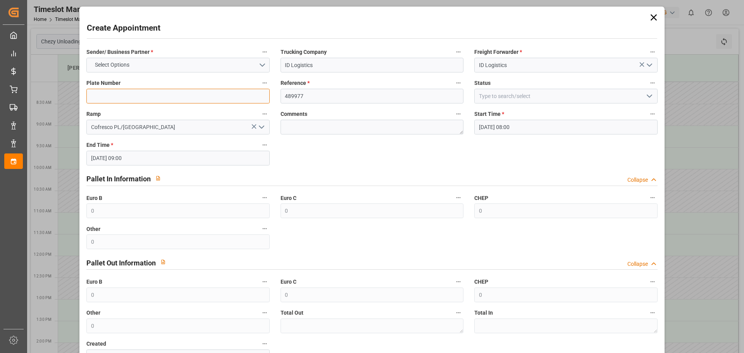
click at [135, 97] on input at bounding box center [177, 96] width 183 height 15
paste input "PO9WS29/CINNS83"
type input "PO9WS29/CINNS83"
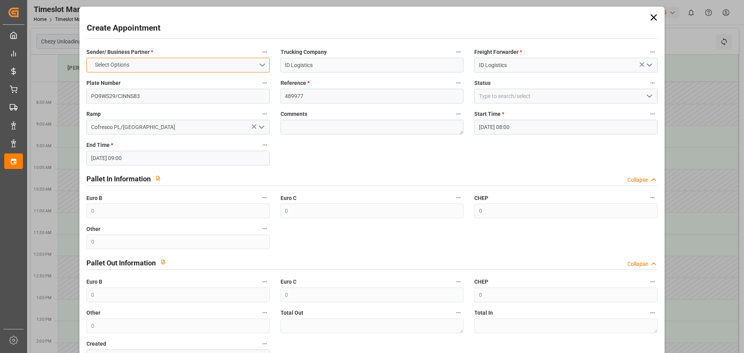
click at [183, 67] on button "Select Options" at bounding box center [177, 65] width 183 height 15
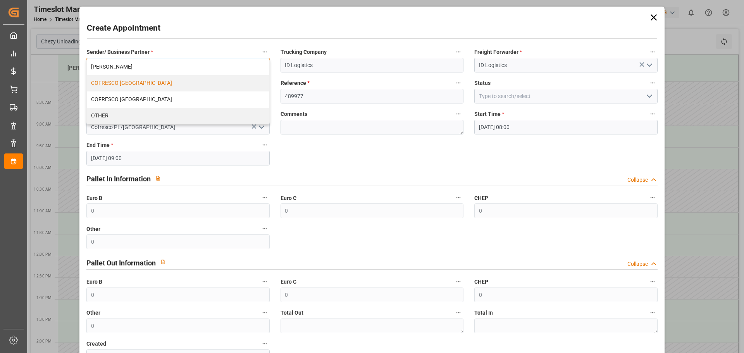
click at [145, 85] on div "COFRESCO [GEOGRAPHIC_DATA]" at bounding box center [178, 83] width 182 height 16
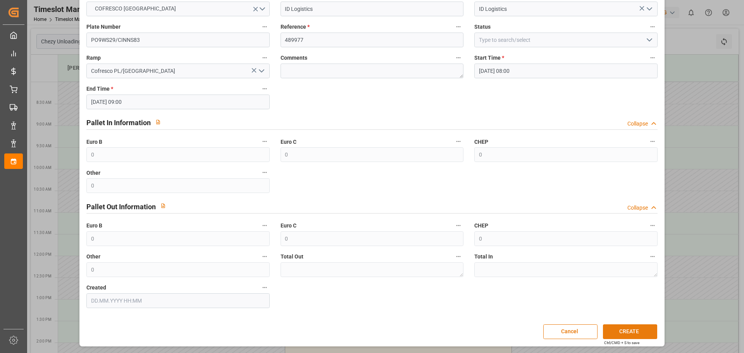
click at [633, 331] on button "CREATE" at bounding box center [630, 332] width 54 height 15
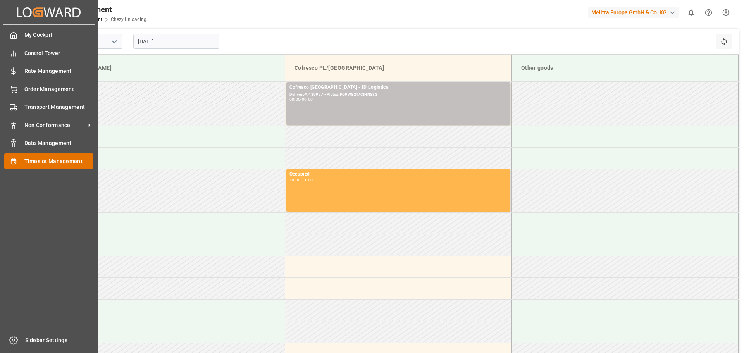
click at [43, 166] on div "Timeslot Management Timeslot Management" at bounding box center [48, 161] width 89 height 15
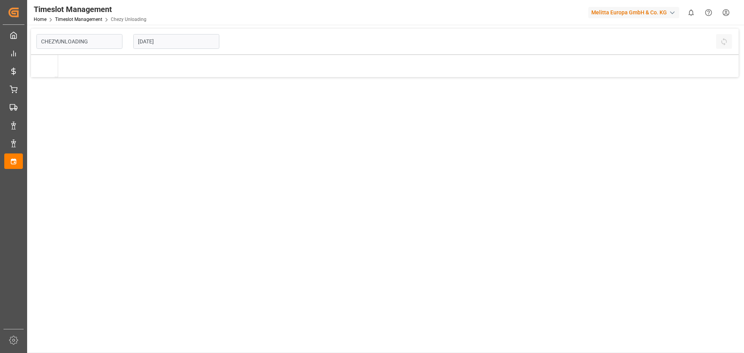
type input "Chezy Unloading"
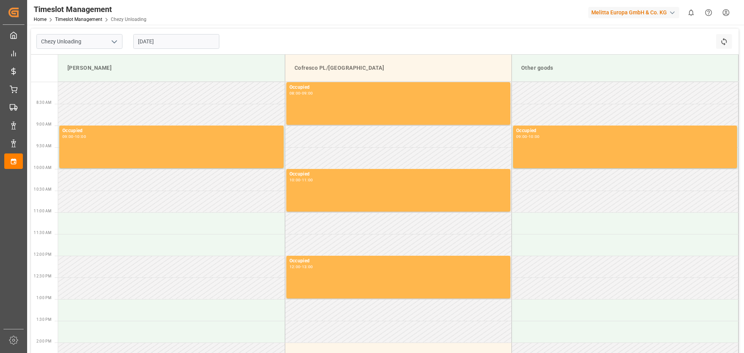
click at [164, 46] on input "[DATE]" at bounding box center [176, 41] width 86 height 15
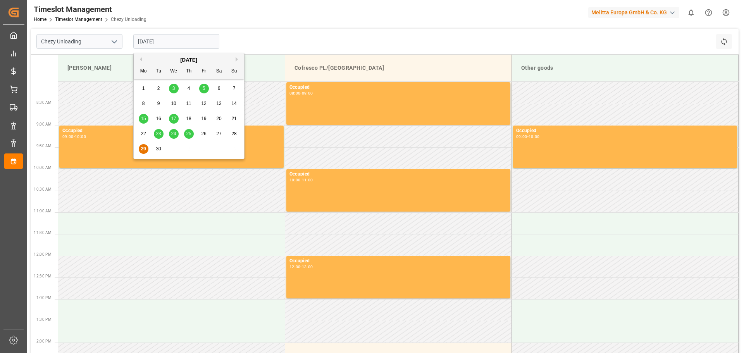
click at [236, 59] on button "Next Month" at bounding box center [238, 59] width 5 height 5
